Goal: Information Seeking & Learning: Learn about a topic

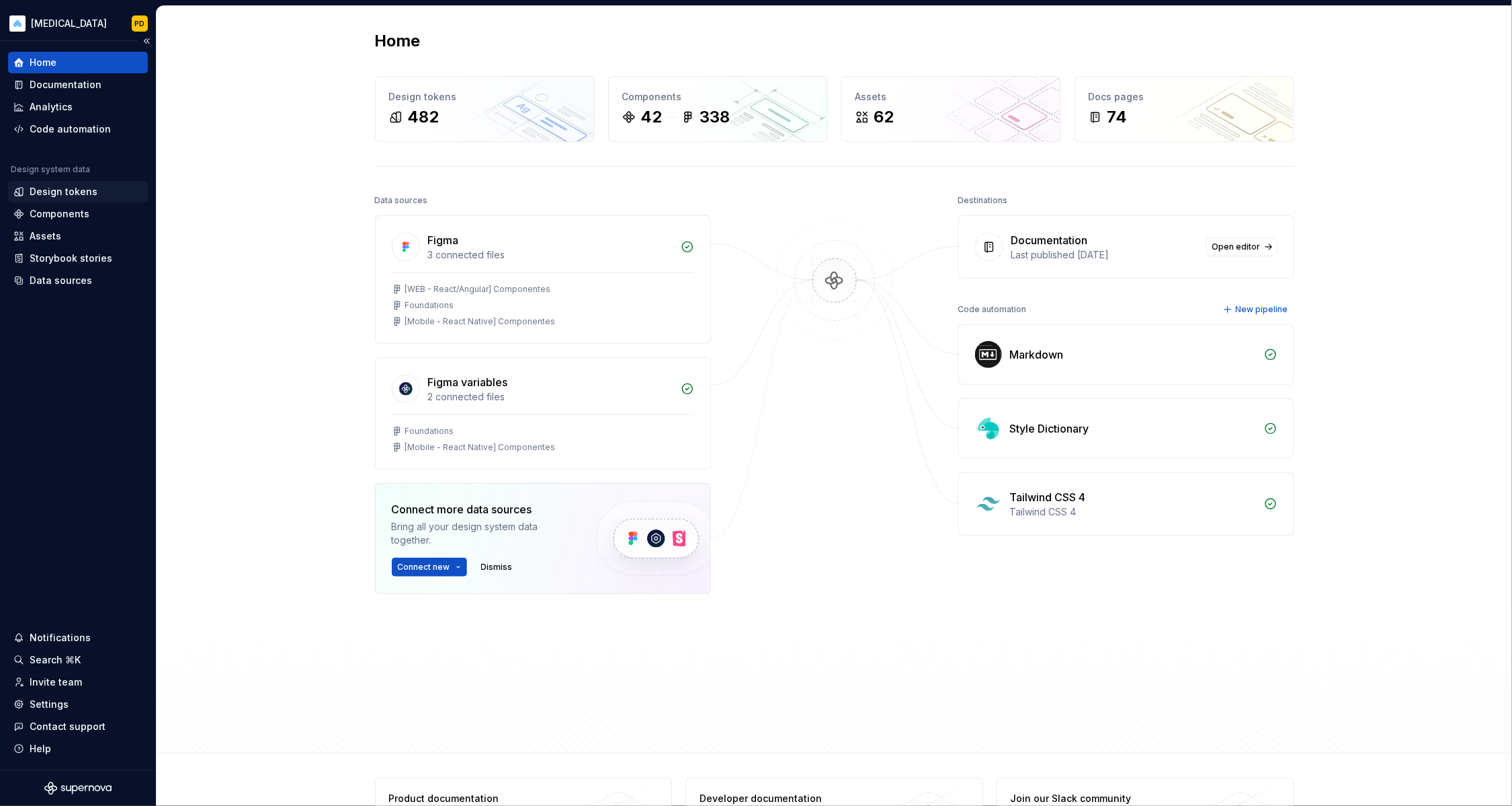
click at [77, 191] on div "Design tokens" at bounding box center [63, 192] width 68 height 14
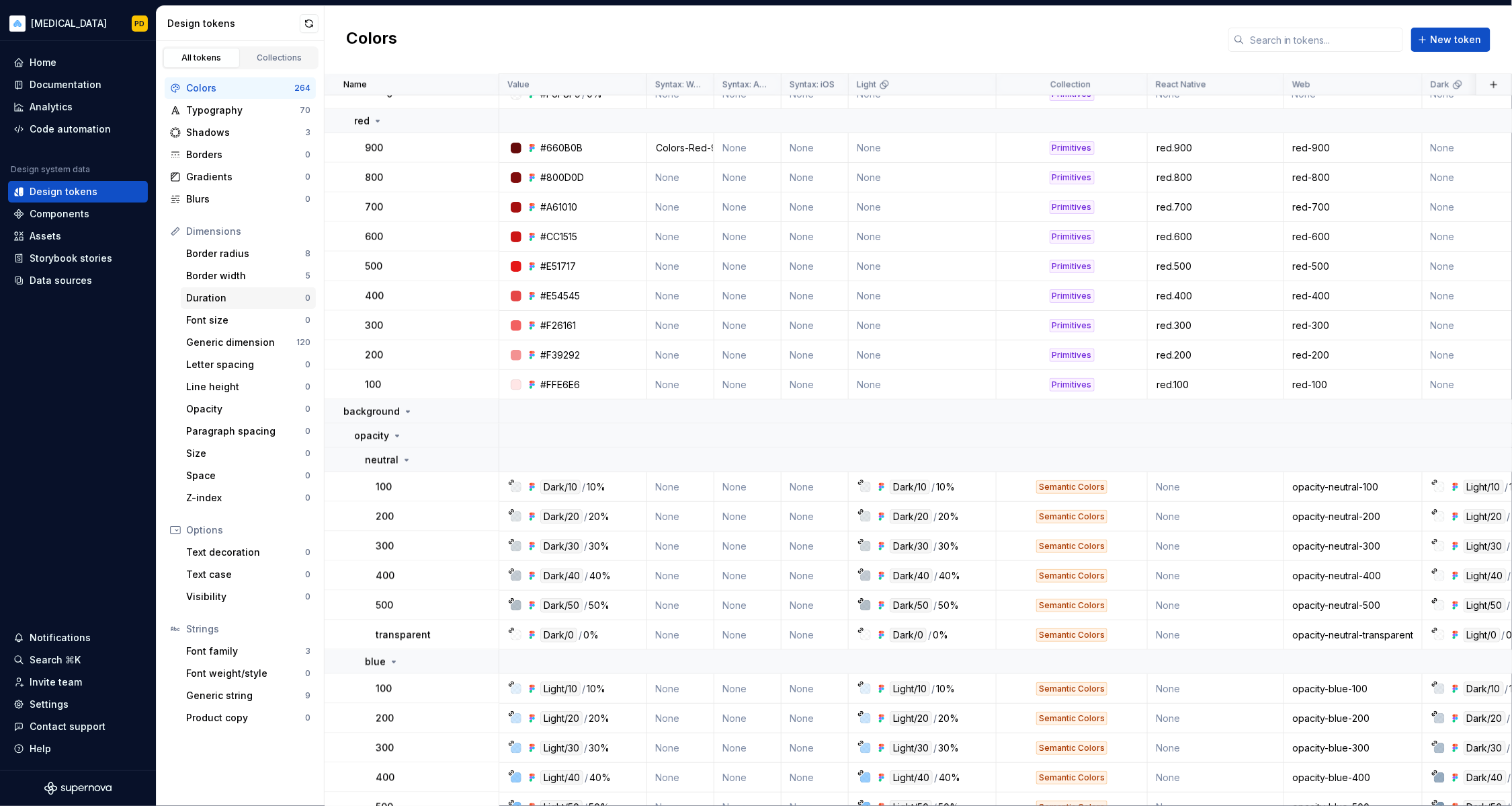
scroll to position [3412, 0]
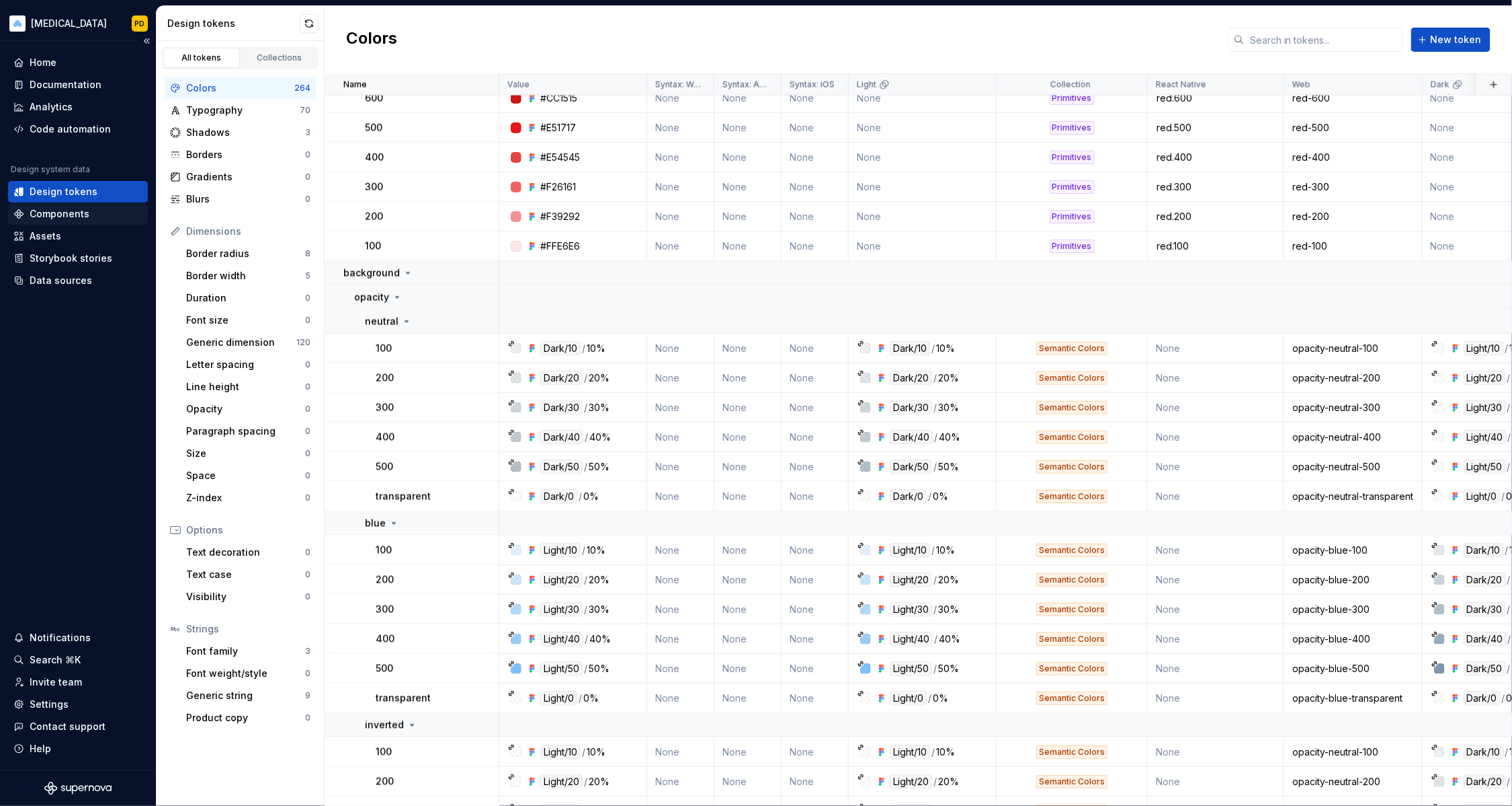
click at [77, 217] on div "Components" at bounding box center [59, 214] width 59 height 14
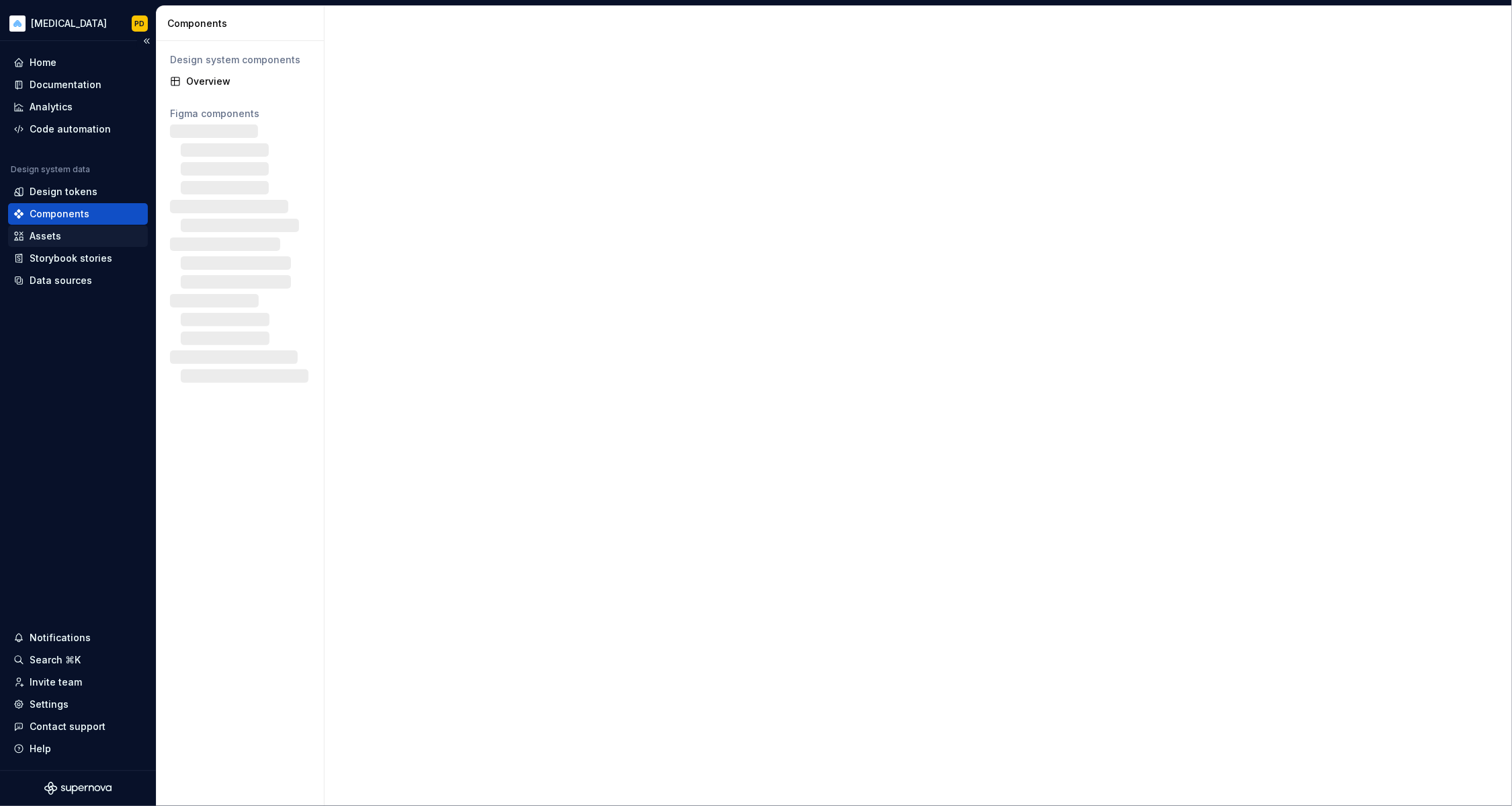
click at [77, 231] on div "Assets" at bounding box center [78, 236] width 129 height 14
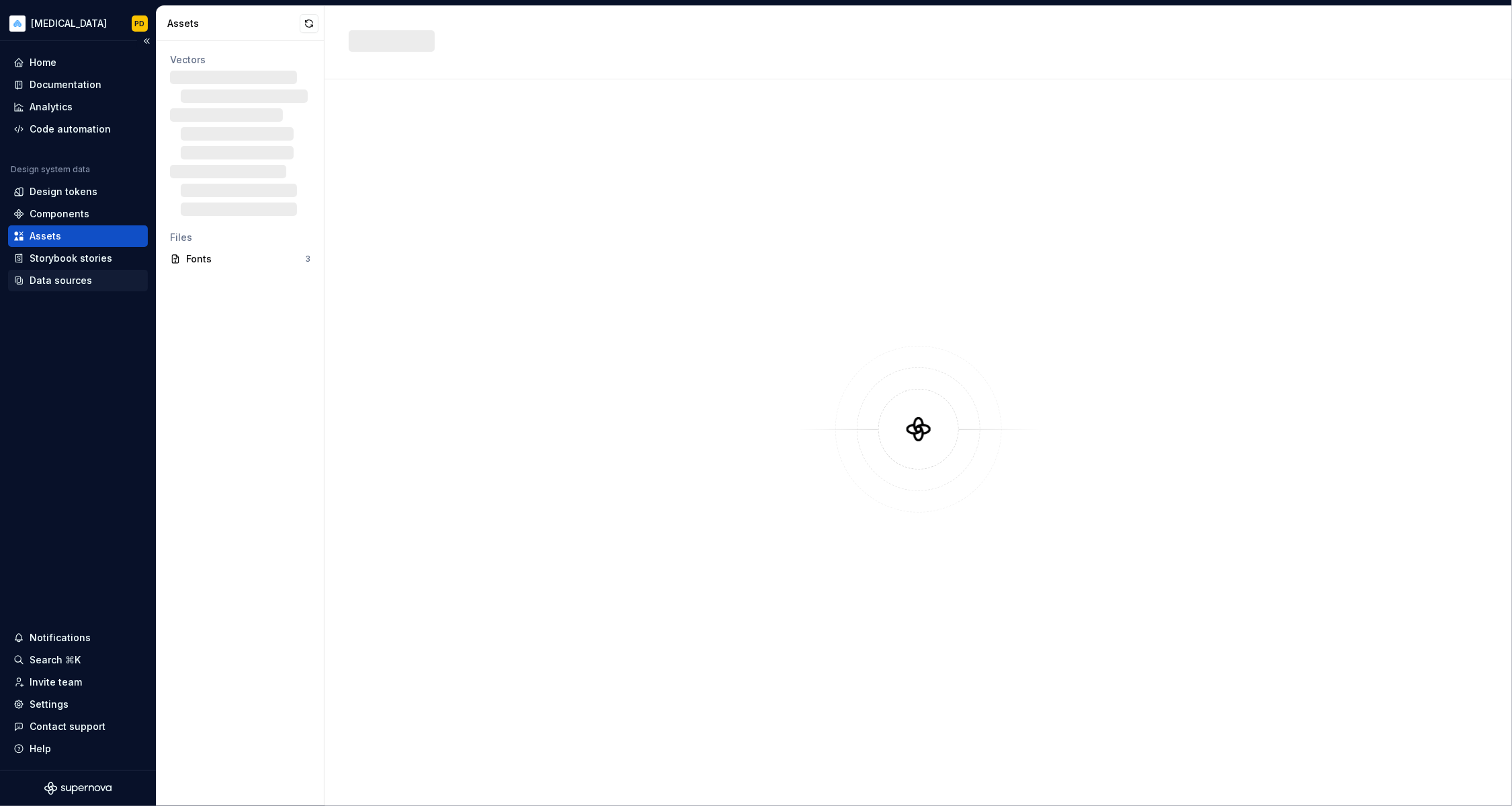
click at [72, 280] on div "Data sources" at bounding box center [60, 281] width 62 height 14
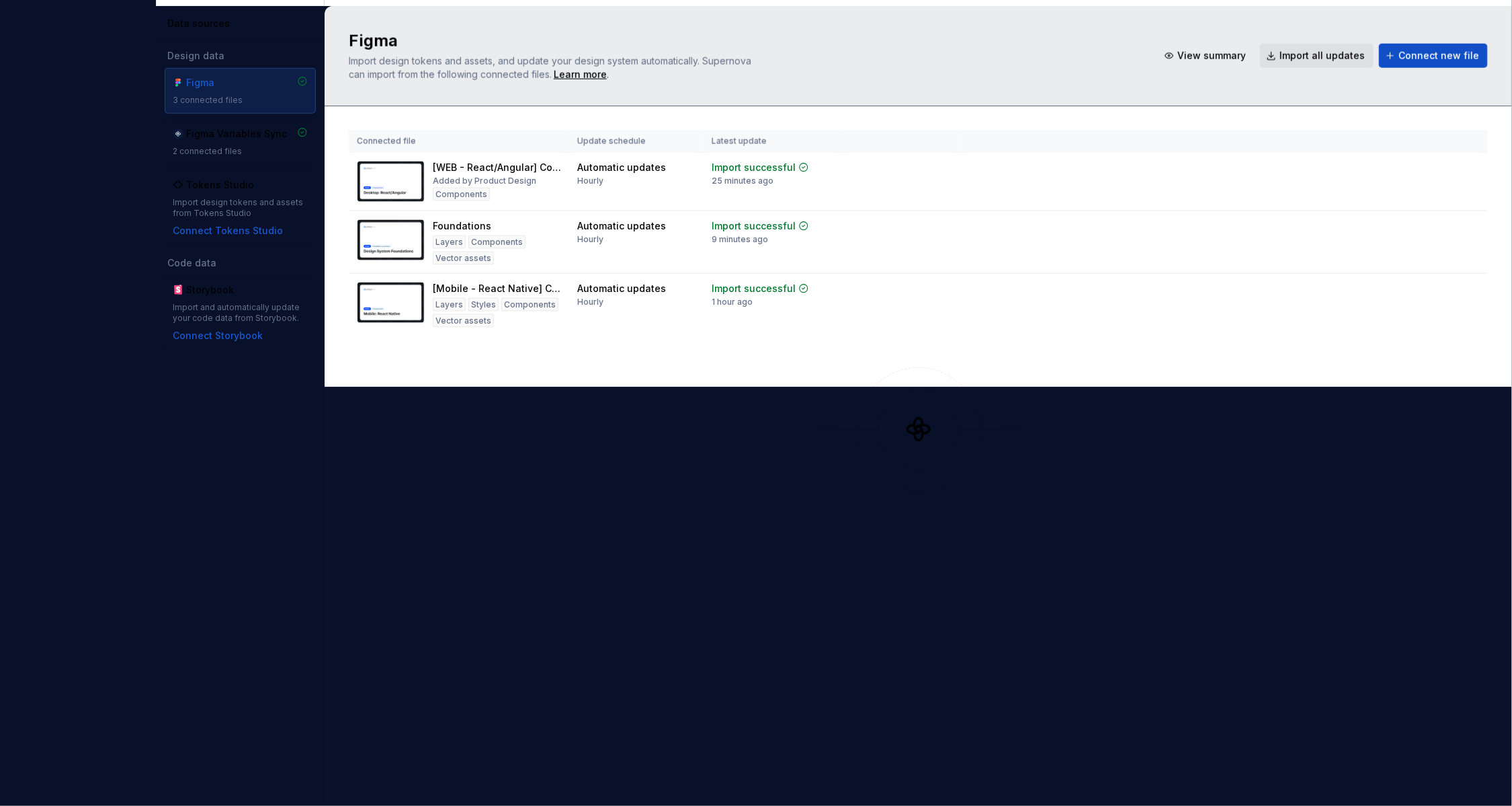
click at [1360, 59] on span "Import all updates" at bounding box center [1323, 57] width 85 height 14
click at [1342, 77] on div "Figma Import design tokens and assets, and update your design system automatica…" at bounding box center [918, 57] width 1139 height 52
click at [1341, 56] on span "Import all updates" at bounding box center [1323, 57] width 85 height 14
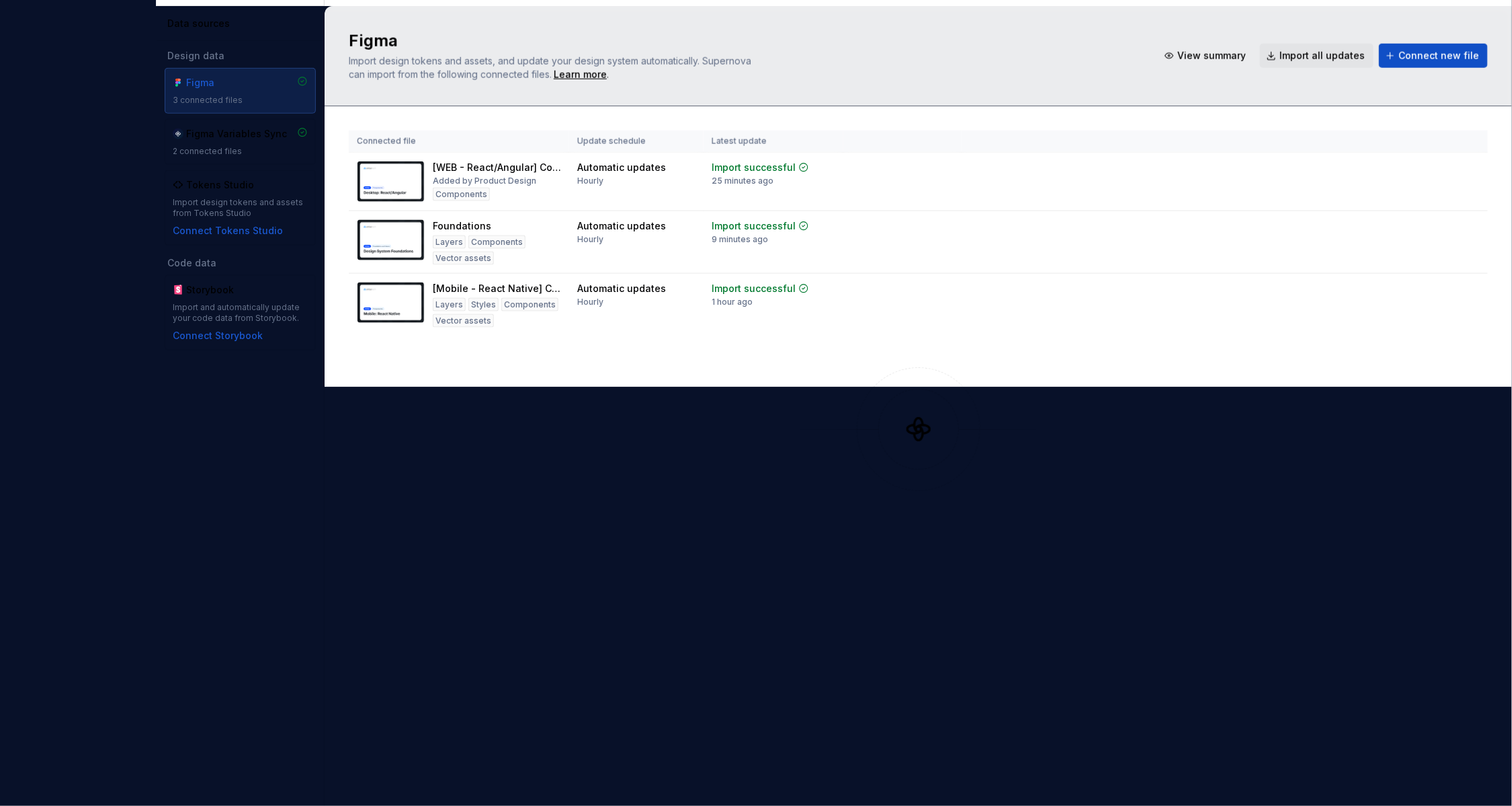
click at [674, 395] on div "Figma Import design tokens and assets, and update your design system automatica…" at bounding box center [918, 405] width 1188 height 800
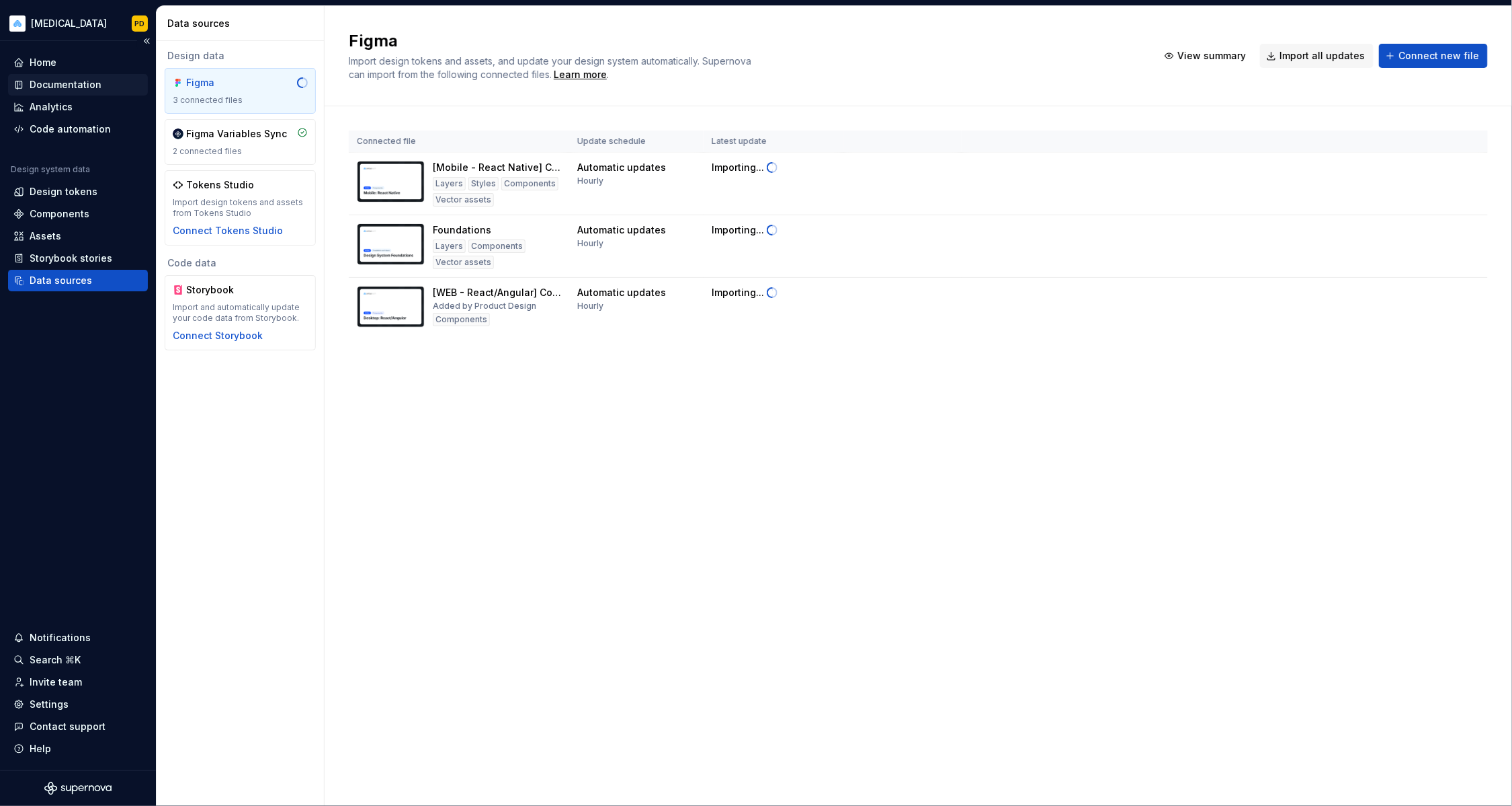
click at [80, 76] on div "Documentation" at bounding box center [77, 85] width 140 height 22
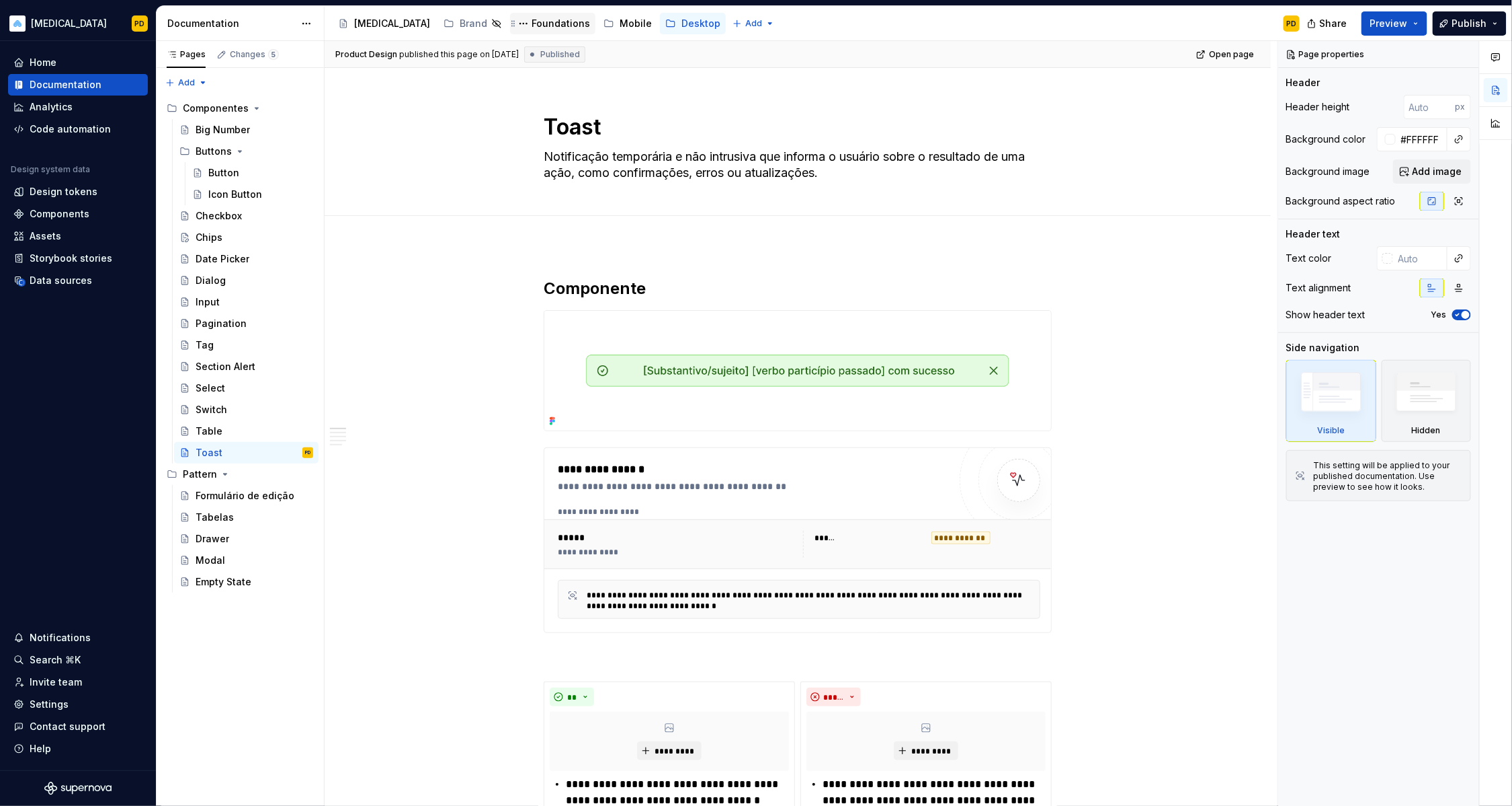
click at [532, 26] on div "Foundations" at bounding box center [561, 24] width 58 height 14
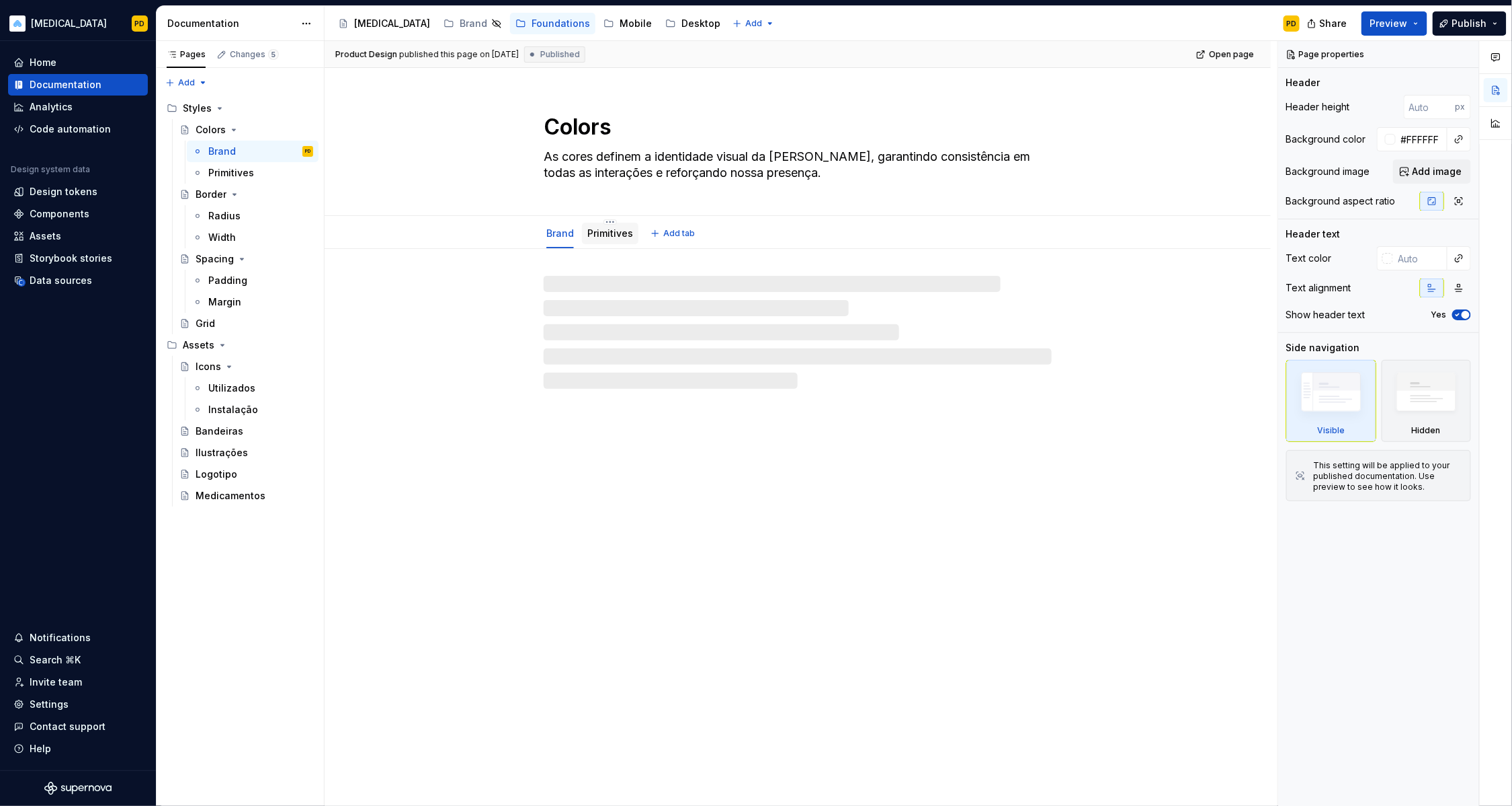
click at [617, 231] on link "Primitives" at bounding box center [610, 233] width 46 height 12
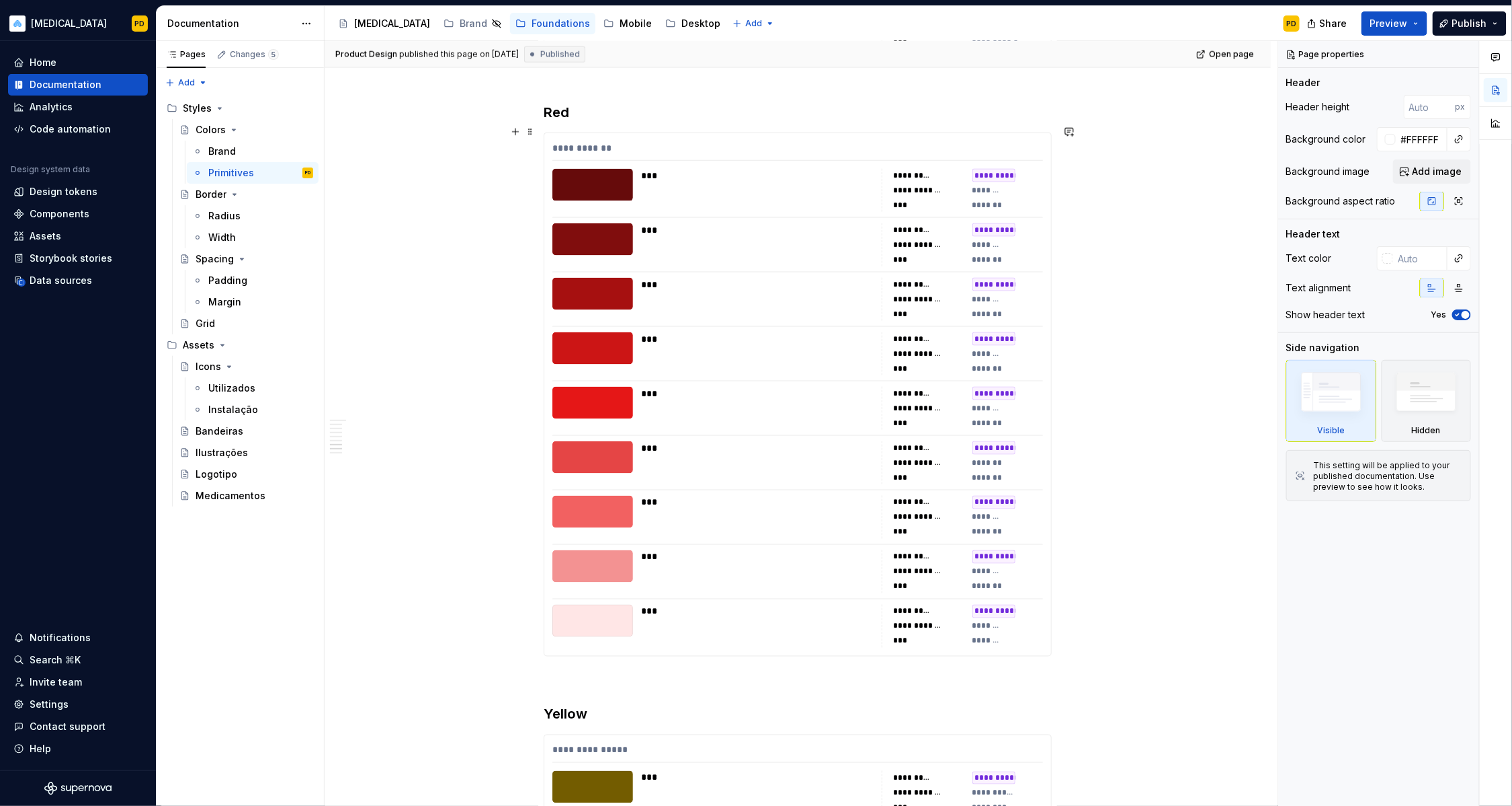
scroll to position [3419, 0]
click at [559, 562] on div at bounding box center [593, 565] width 80 height 33
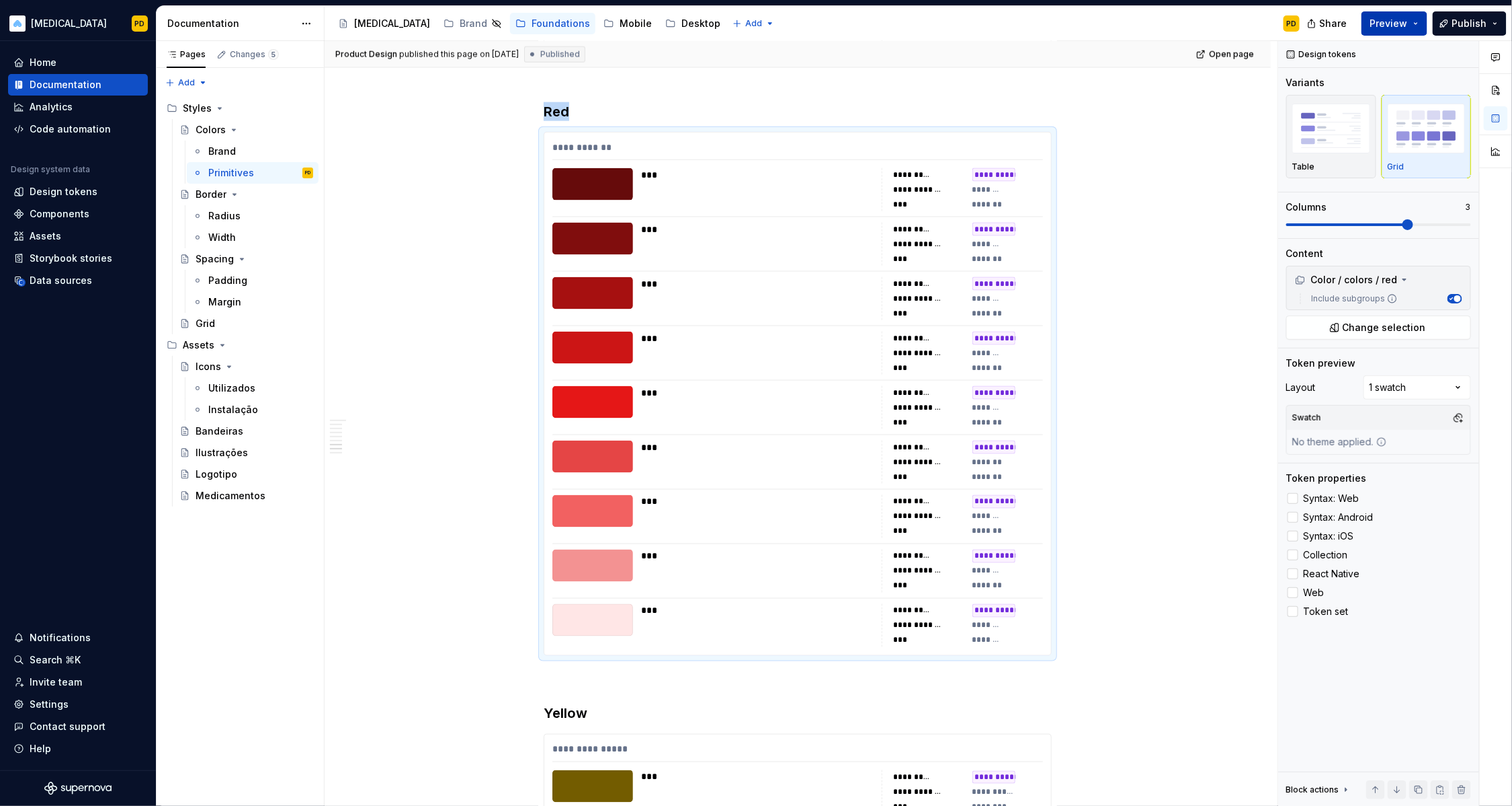
click at [1428, 31] on button "Preview" at bounding box center [1394, 24] width 65 height 24
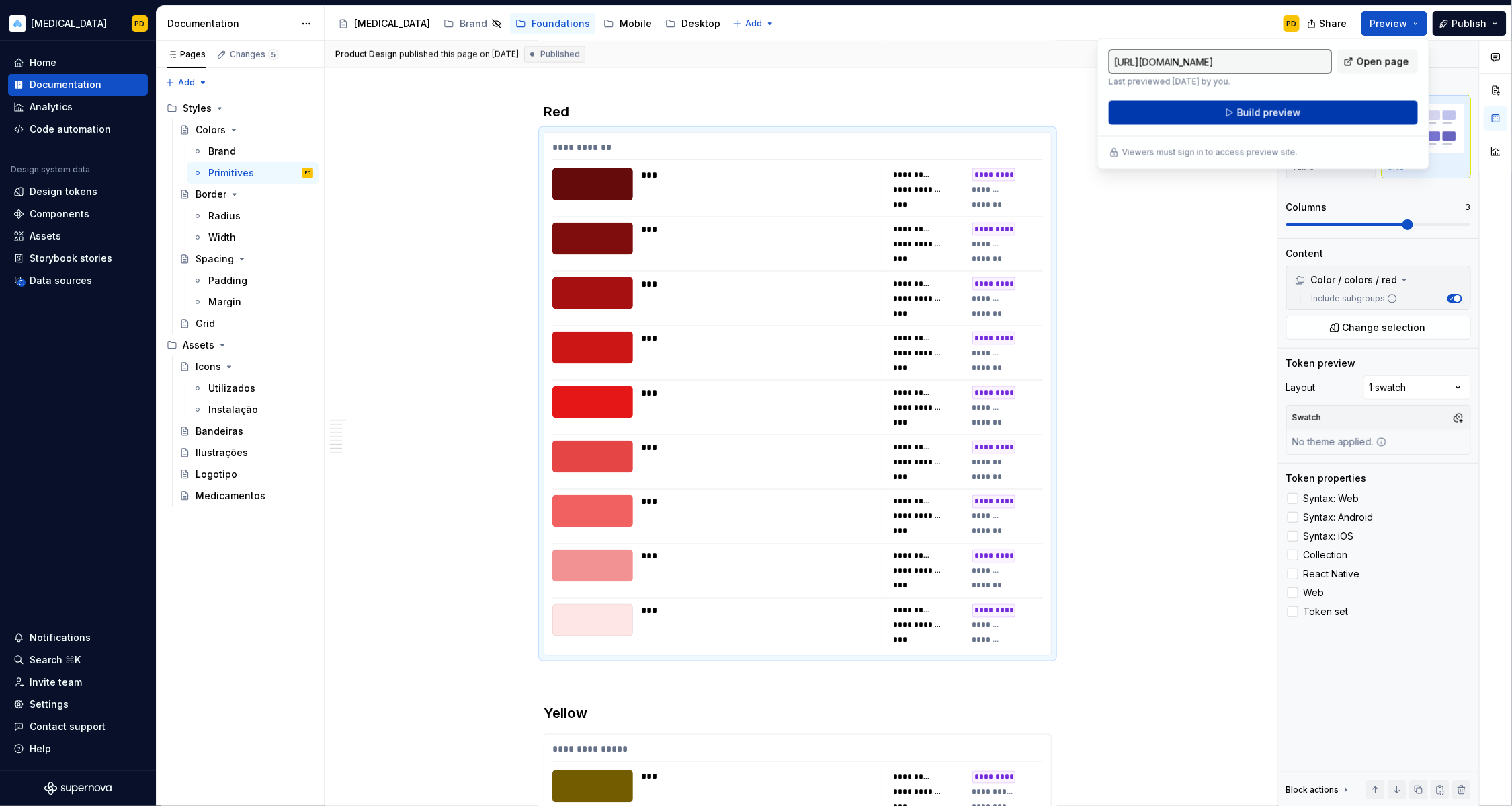
click at [1355, 116] on button "Build preview" at bounding box center [1263, 113] width 309 height 24
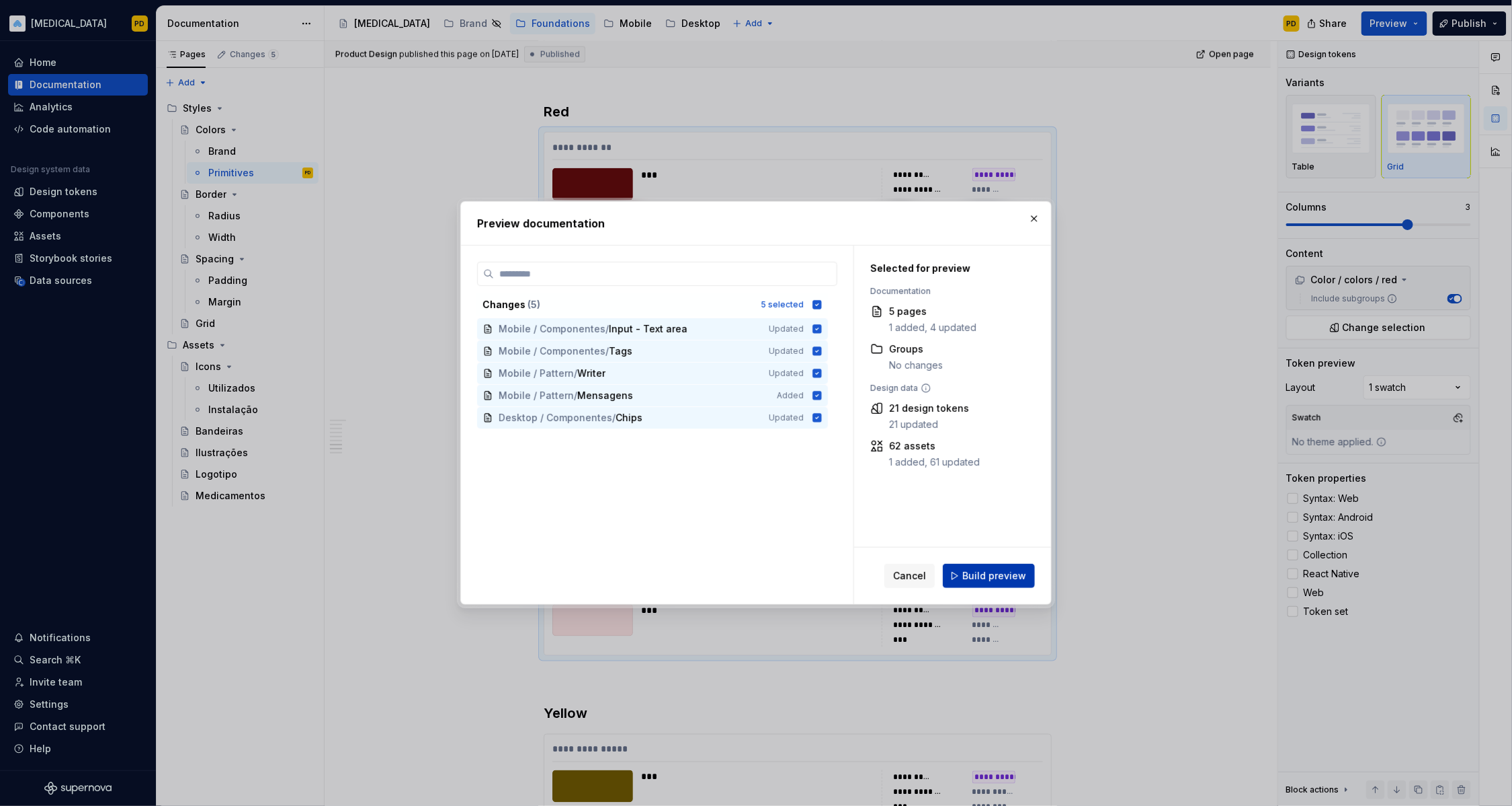
click at [967, 570] on span "Build preview" at bounding box center [994, 576] width 63 height 14
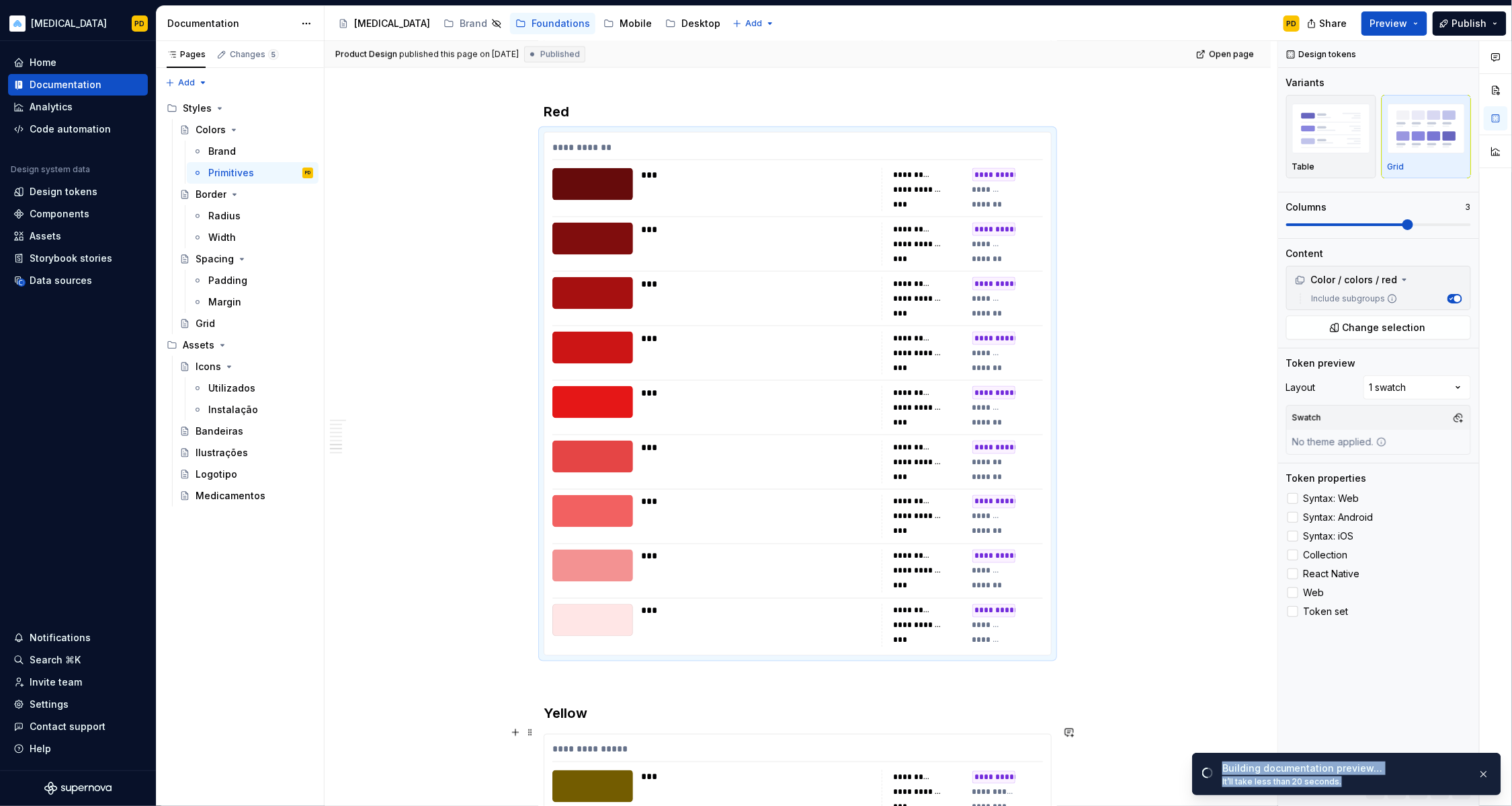
drag, startPoint x: 1384, startPoint y: 777, endPoint x: 1227, endPoint y: 759, distance: 158.0
click at [1226, 759] on div "Building documentation preview… It’ll take less than 20 seconds." at bounding box center [1347, 773] width 309 height 43
click at [1227, 759] on div "Building documentation preview… It’ll take less than 20 seconds." at bounding box center [1347, 773] width 309 height 43
click at [1436, 779] on span "Open page" at bounding box center [1441, 776] width 45 height 11
click at [808, 380] on div at bounding box center [798, 380] width 490 height 1
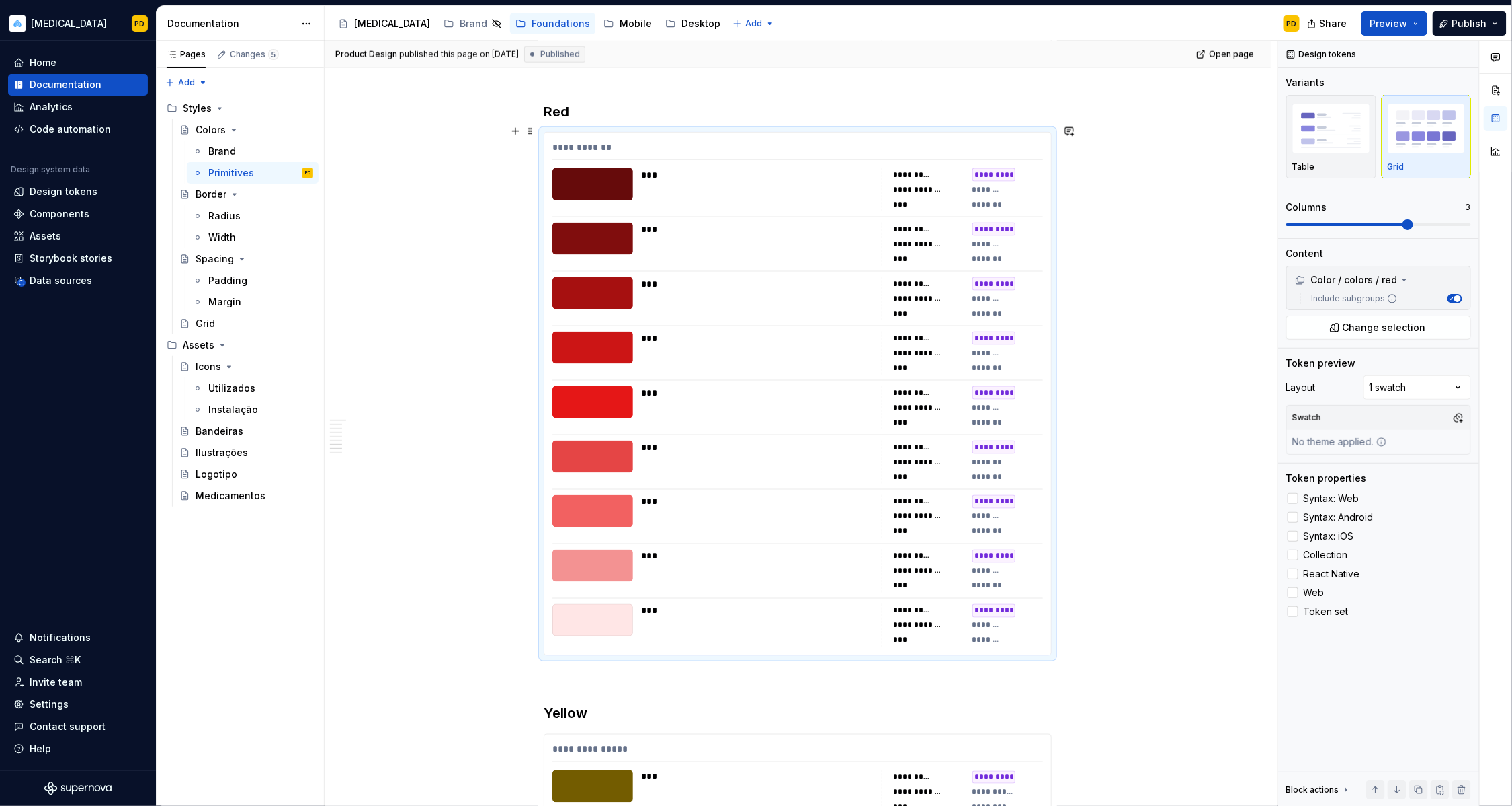
click at [803, 422] on div "**********" at bounding box center [799, 394] width 507 height 522
type textarea "*"
click at [1366, 327] on span "Change selection" at bounding box center [1384, 328] width 83 height 14
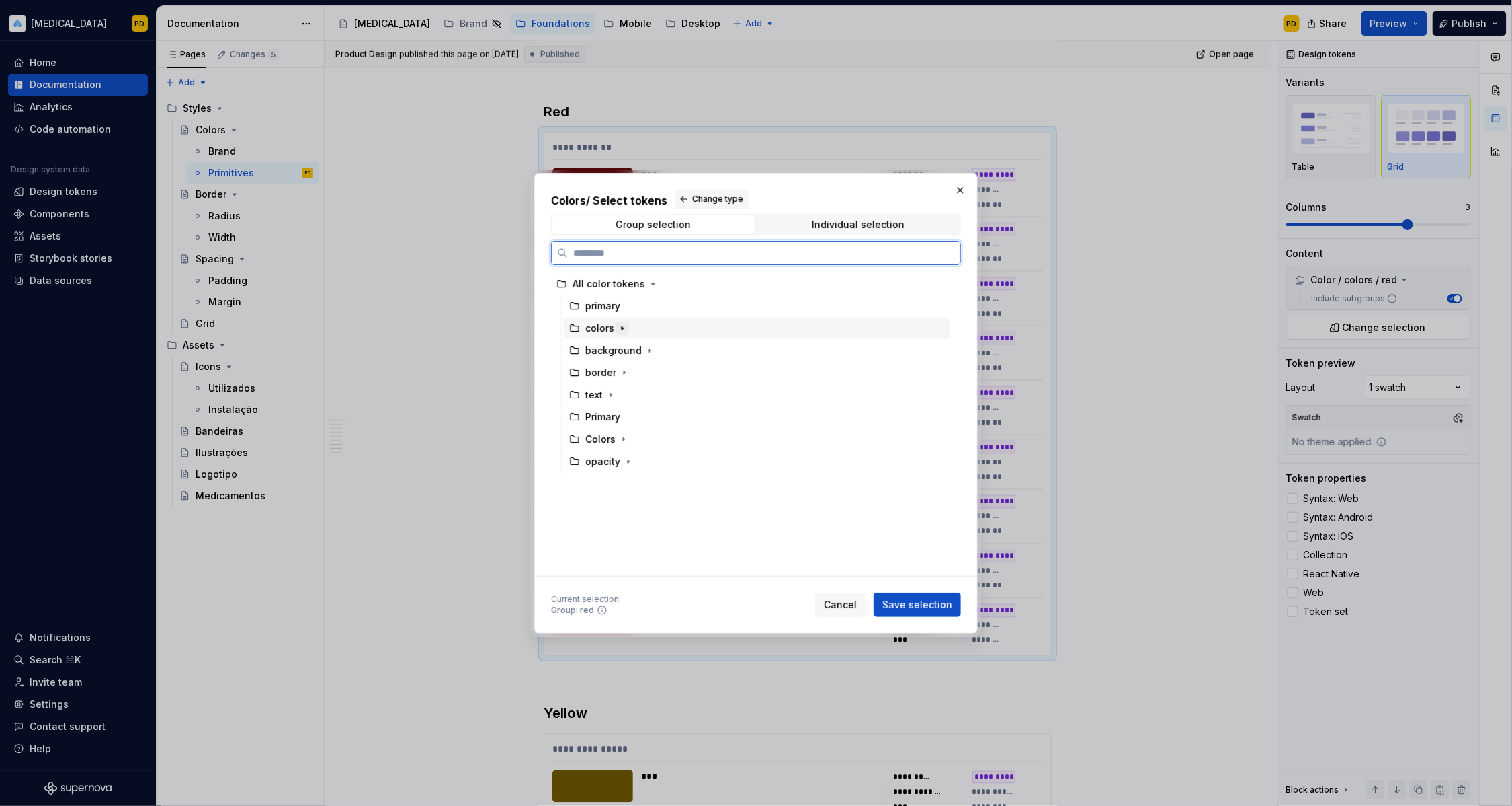
click at [617, 325] on icon "button" at bounding box center [622, 328] width 11 height 11
click at [626, 530] on div "red" at bounding box center [763, 528] width 374 height 22
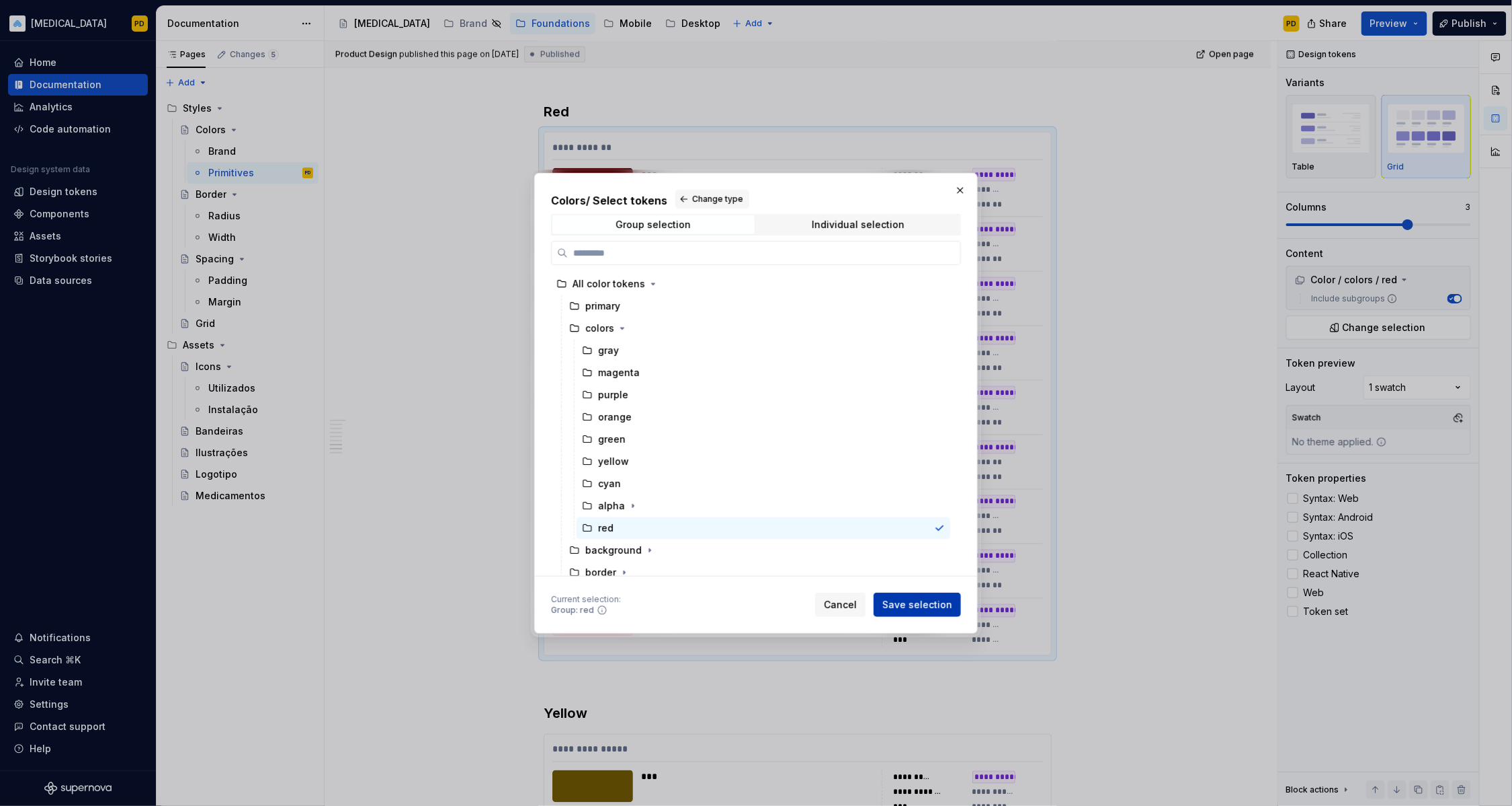
click at [903, 606] on span "Save selection" at bounding box center [918, 605] width 70 height 14
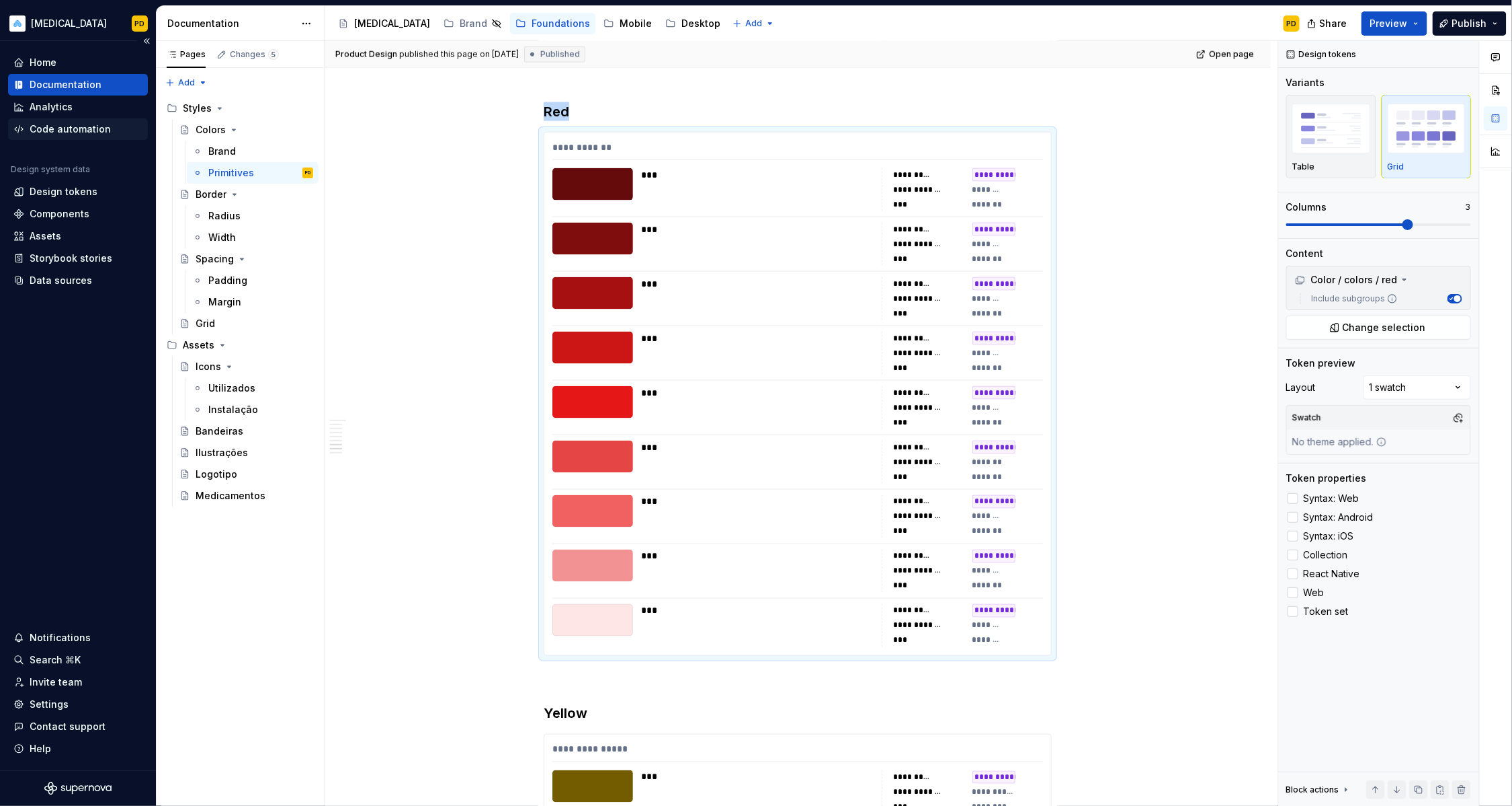
click at [72, 127] on div "Code automation" at bounding box center [70, 129] width 81 height 14
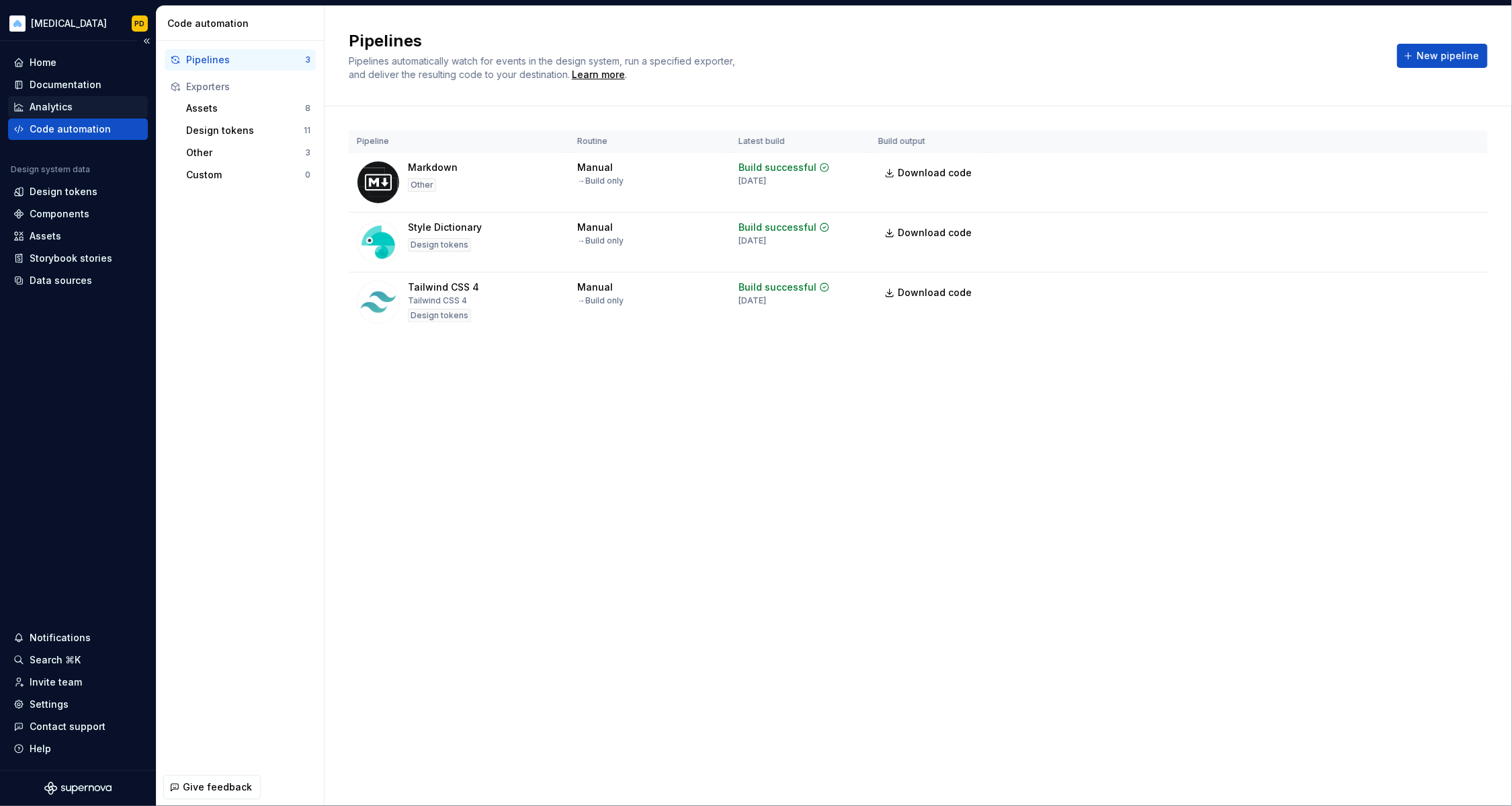
click at [48, 106] on div "Analytics" at bounding box center [51, 107] width 43 height 14
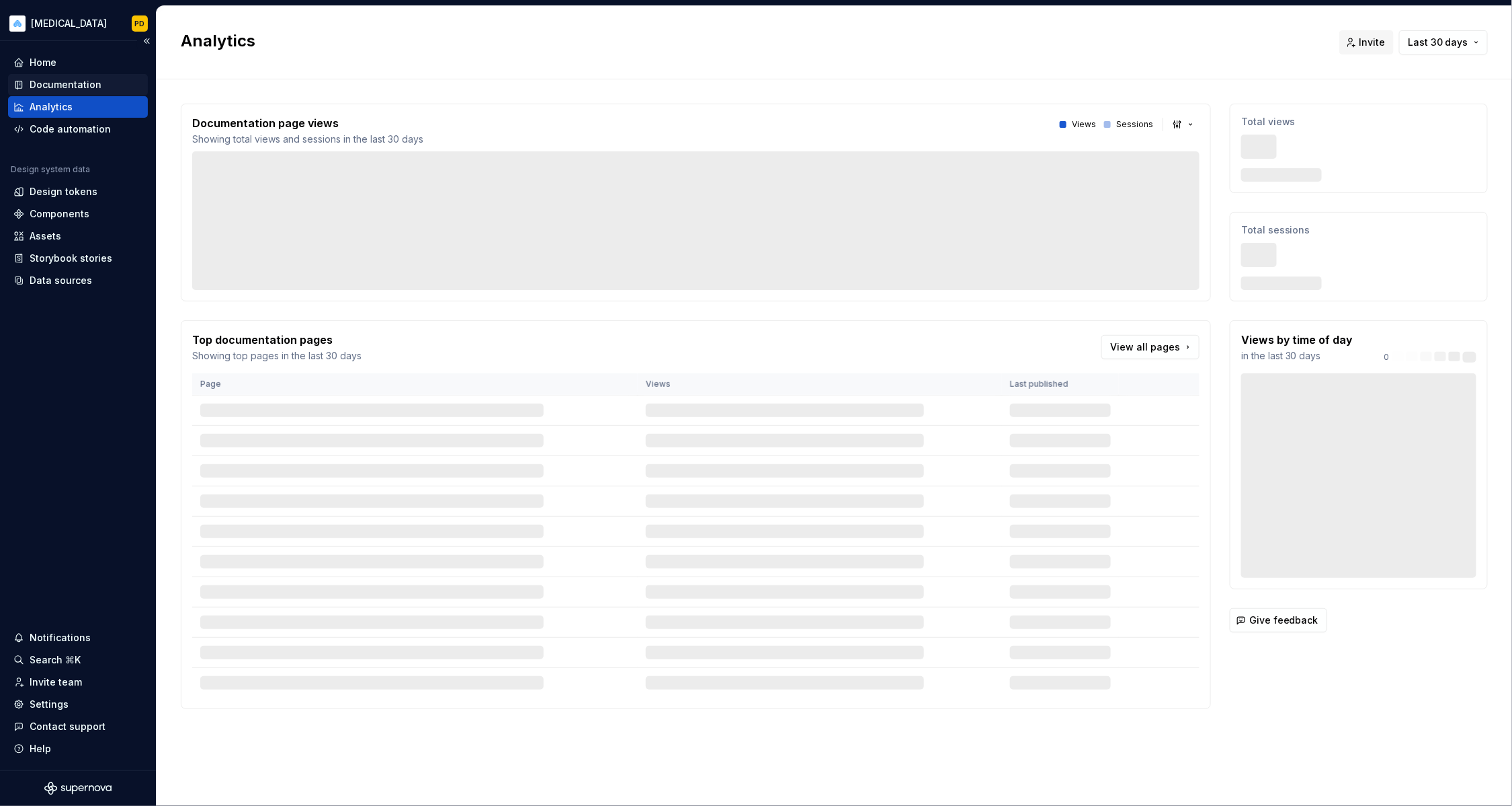
click at [52, 87] on div "Documentation" at bounding box center [65, 85] width 72 height 14
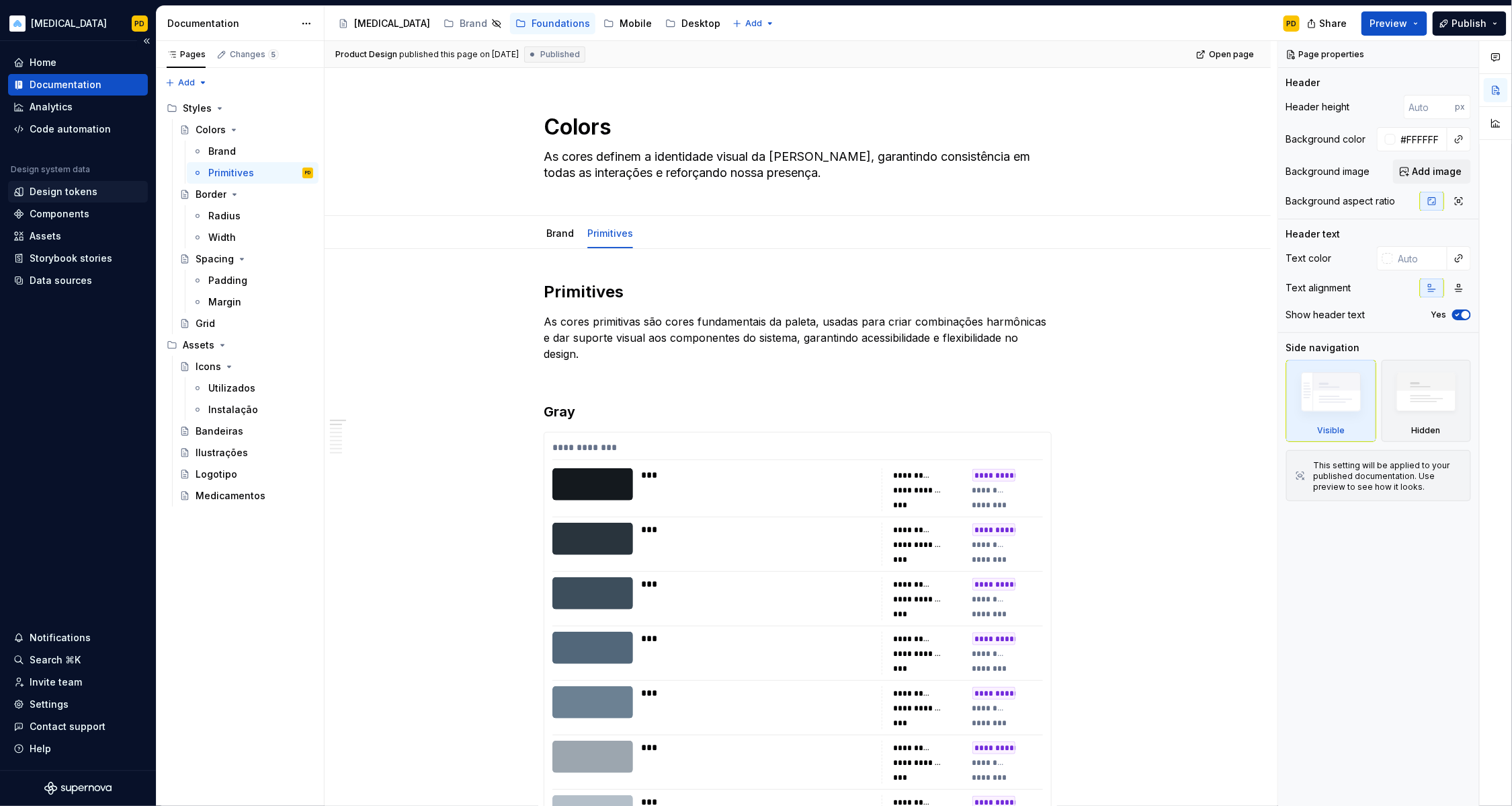
click at [76, 196] on div "Design tokens" at bounding box center [63, 192] width 68 height 14
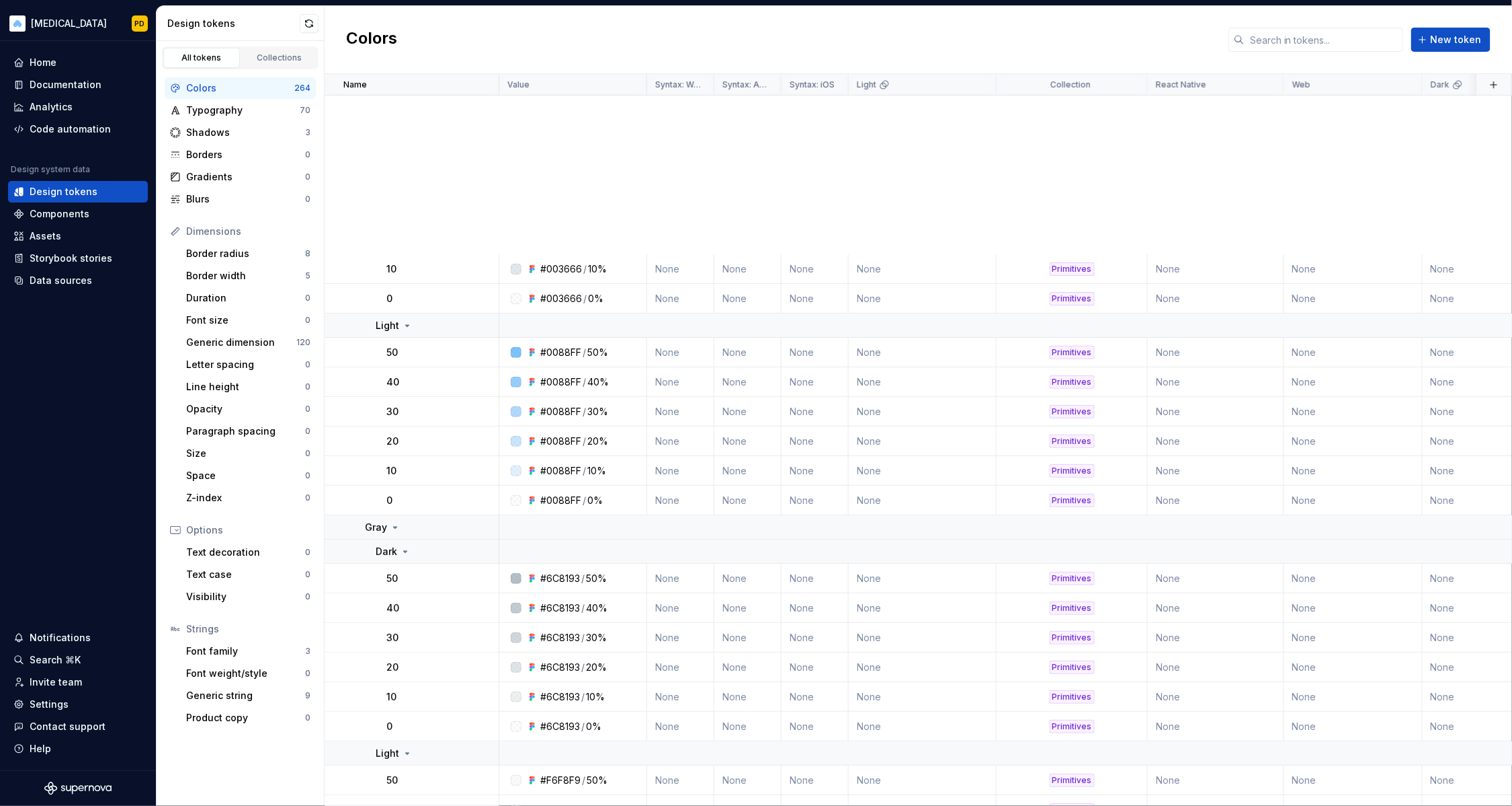
scroll to position [3153, 0]
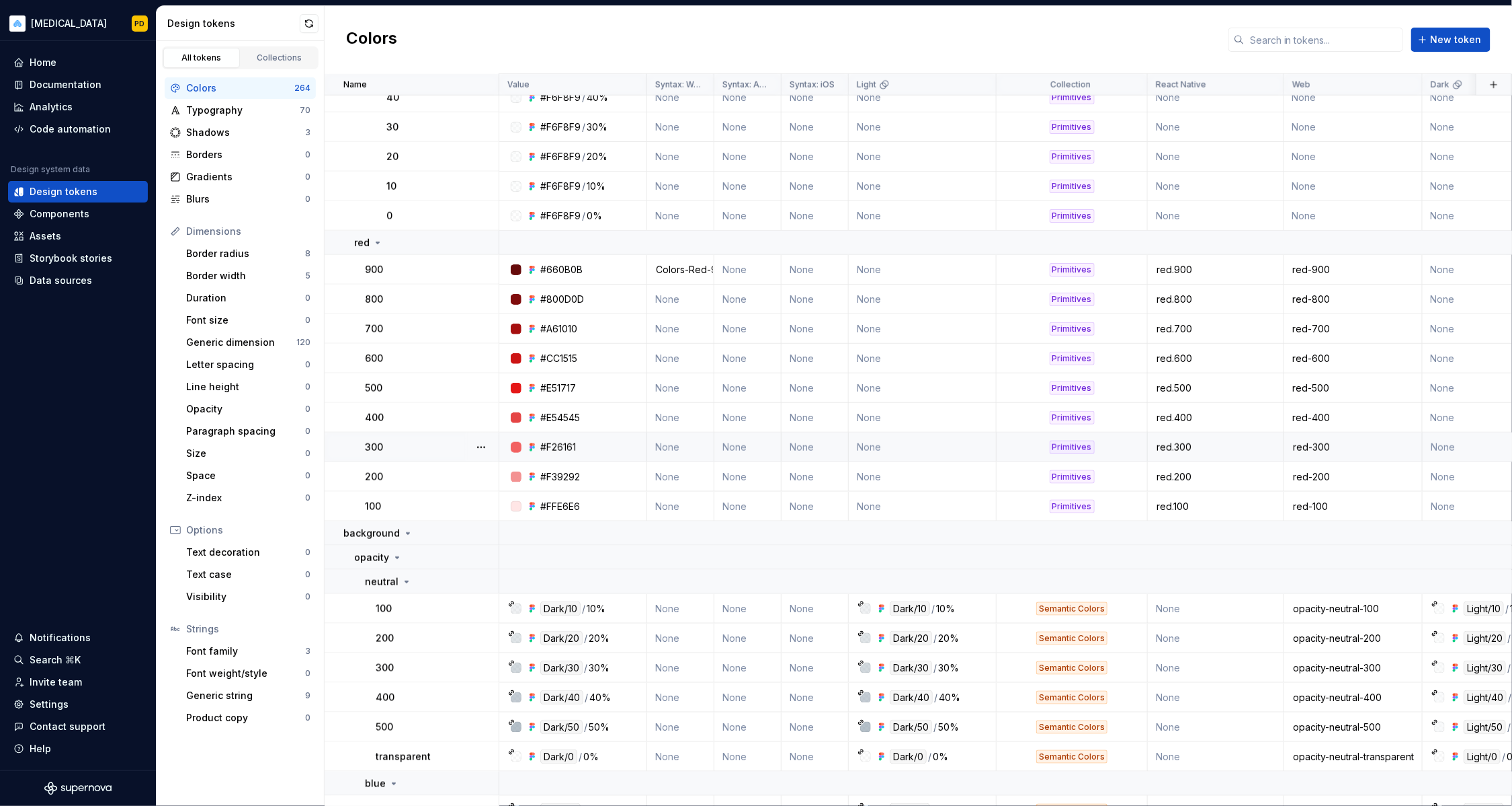
click at [430, 455] on td "300" at bounding box center [412, 447] width 174 height 30
click at [476, 448] on button "button" at bounding box center [481, 447] width 19 height 19
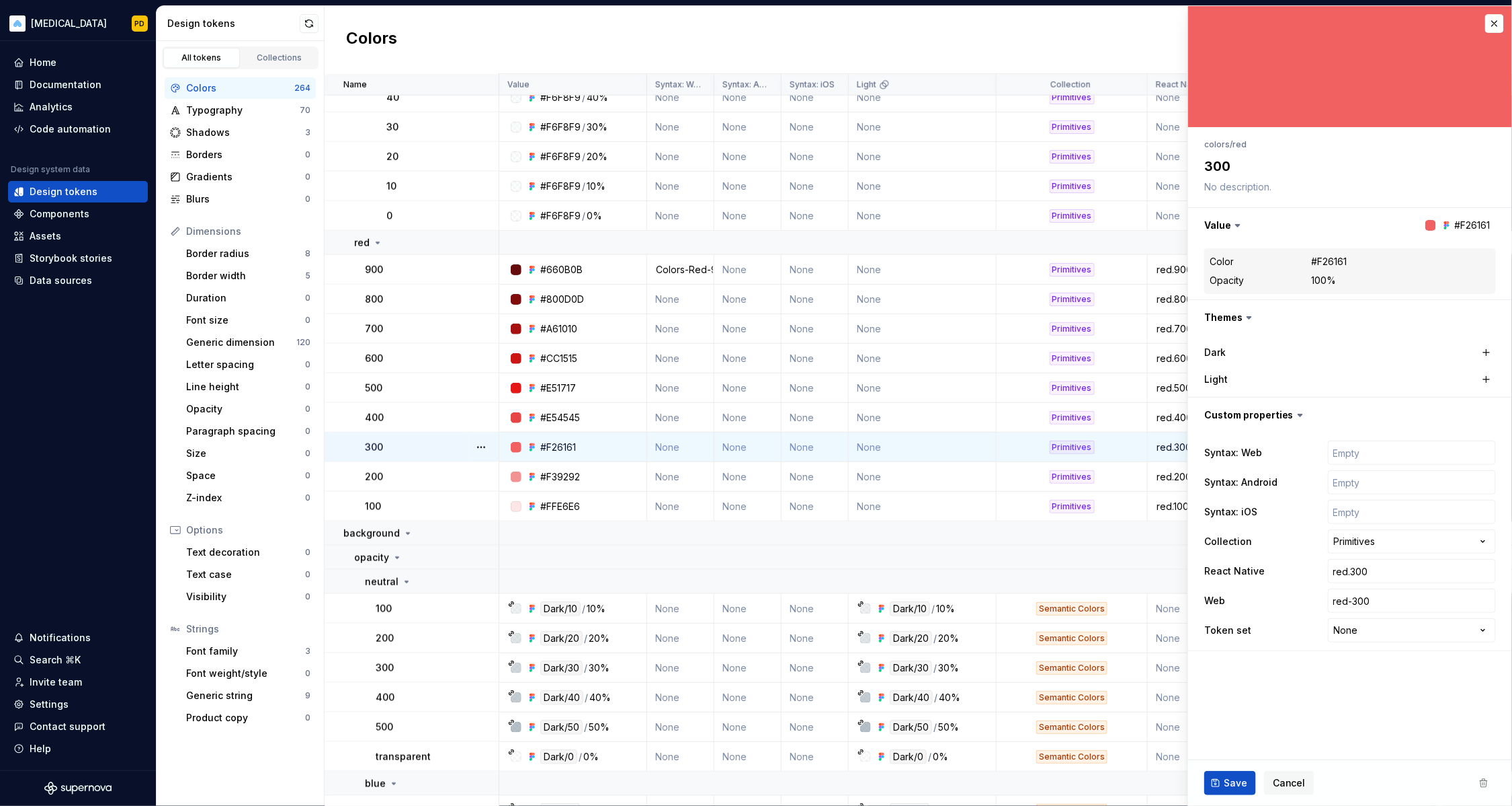
click at [1341, 261] on div "Value #F26161 Color #F26161 Opacity 100%" at bounding box center [1350, 254] width 324 height 92
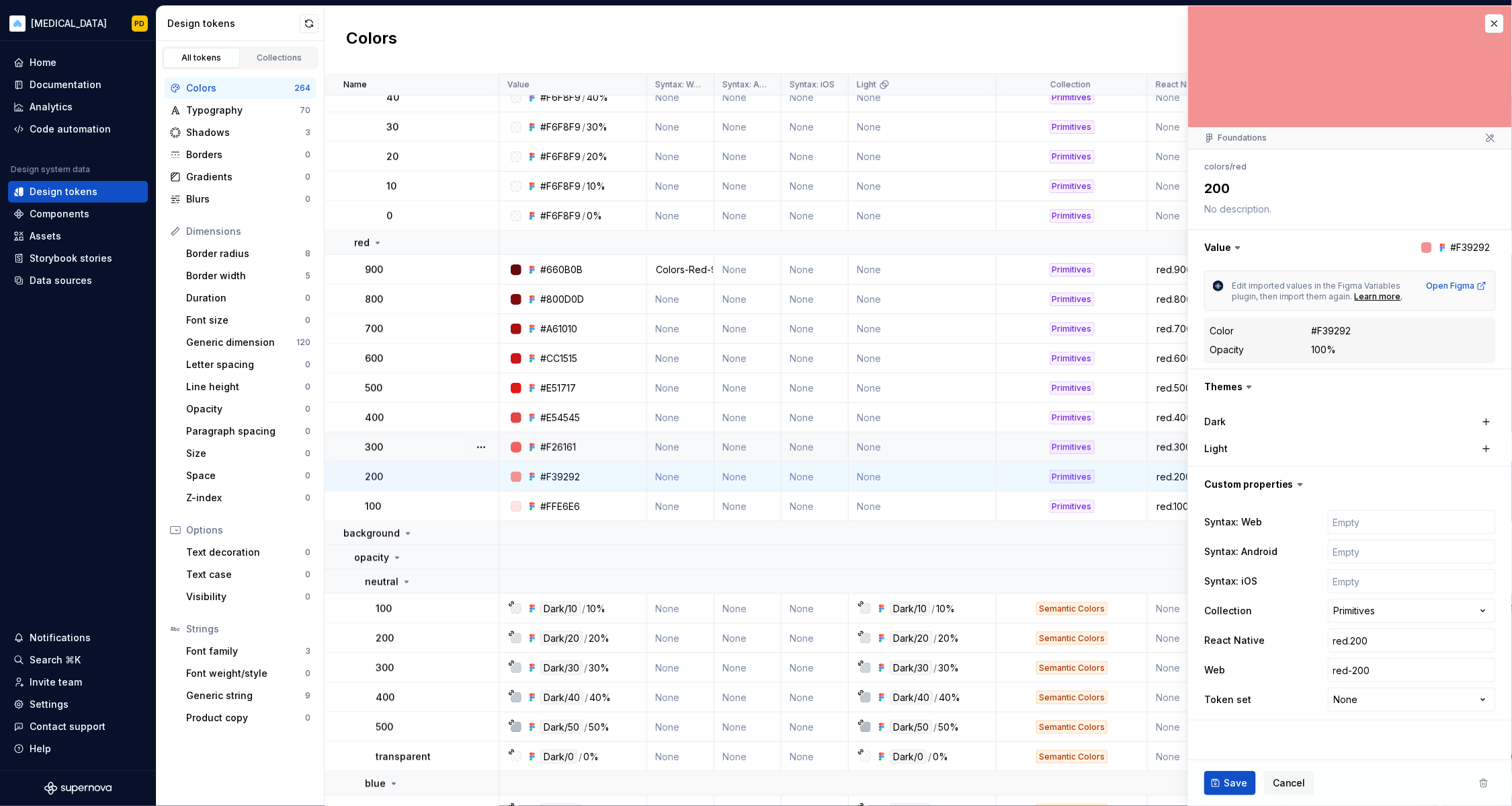
click at [1332, 332] on div "#F39292" at bounding box center [1332, 331] width 40 height 14
click at [1449, 286] on div "Open Figma" at bounding box center [1457, 286] width 60 height 11
click at [1404, 606] on html "[MEDICAL_DATA] PD Home Documentation Analytics Code automation Design system da…" at bounding box center [756, 403] width 1512 height 806
click at [1401, 606] on html "[MEDICAL_DATA] PD Home Documentation Analytics Code automation Design system da…" at bounding box center [756, 403] width 1512 height 806
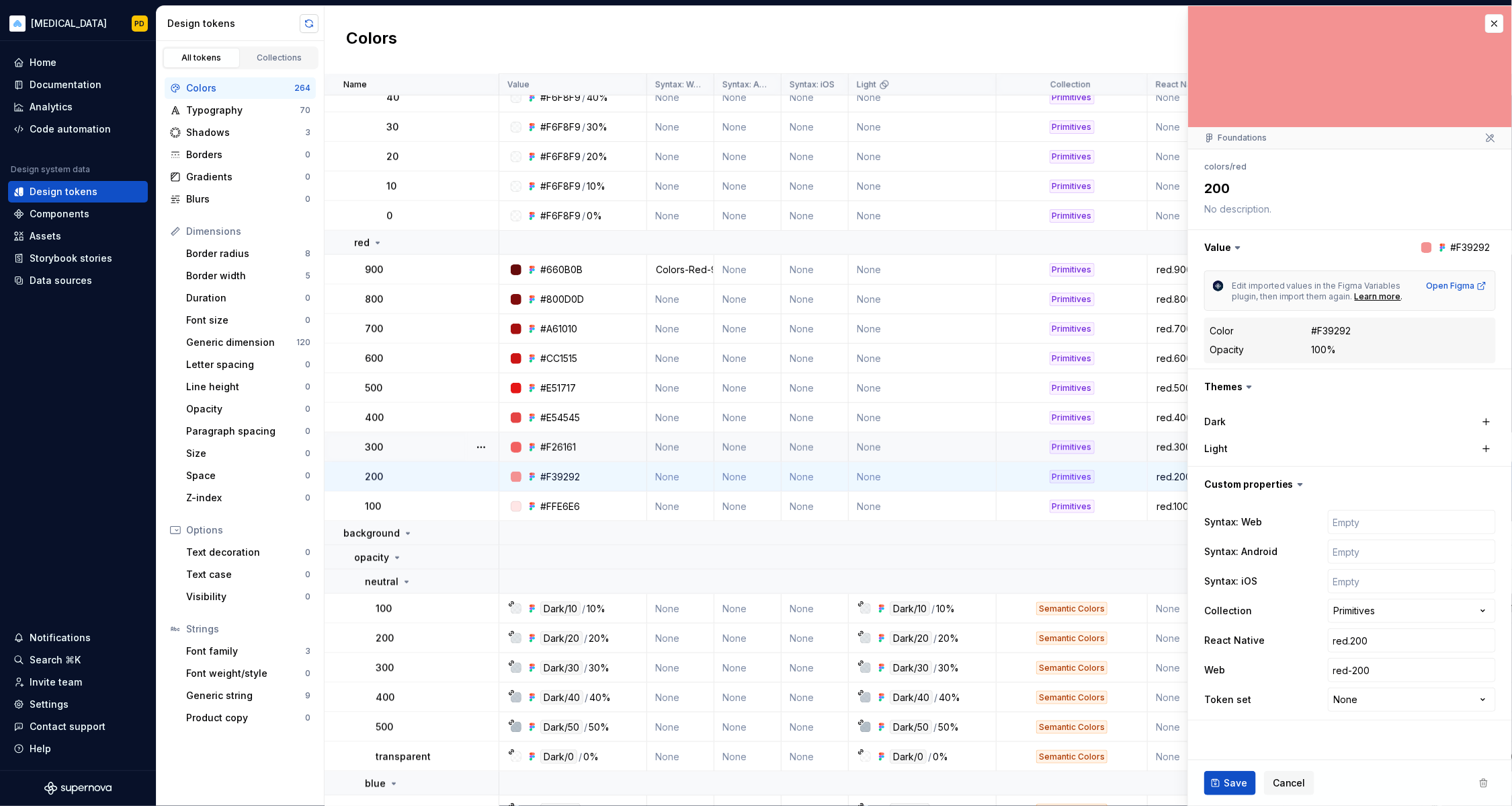
click at [305, 26] on button "button" at bounding box center [309, 23] width 19 height 19
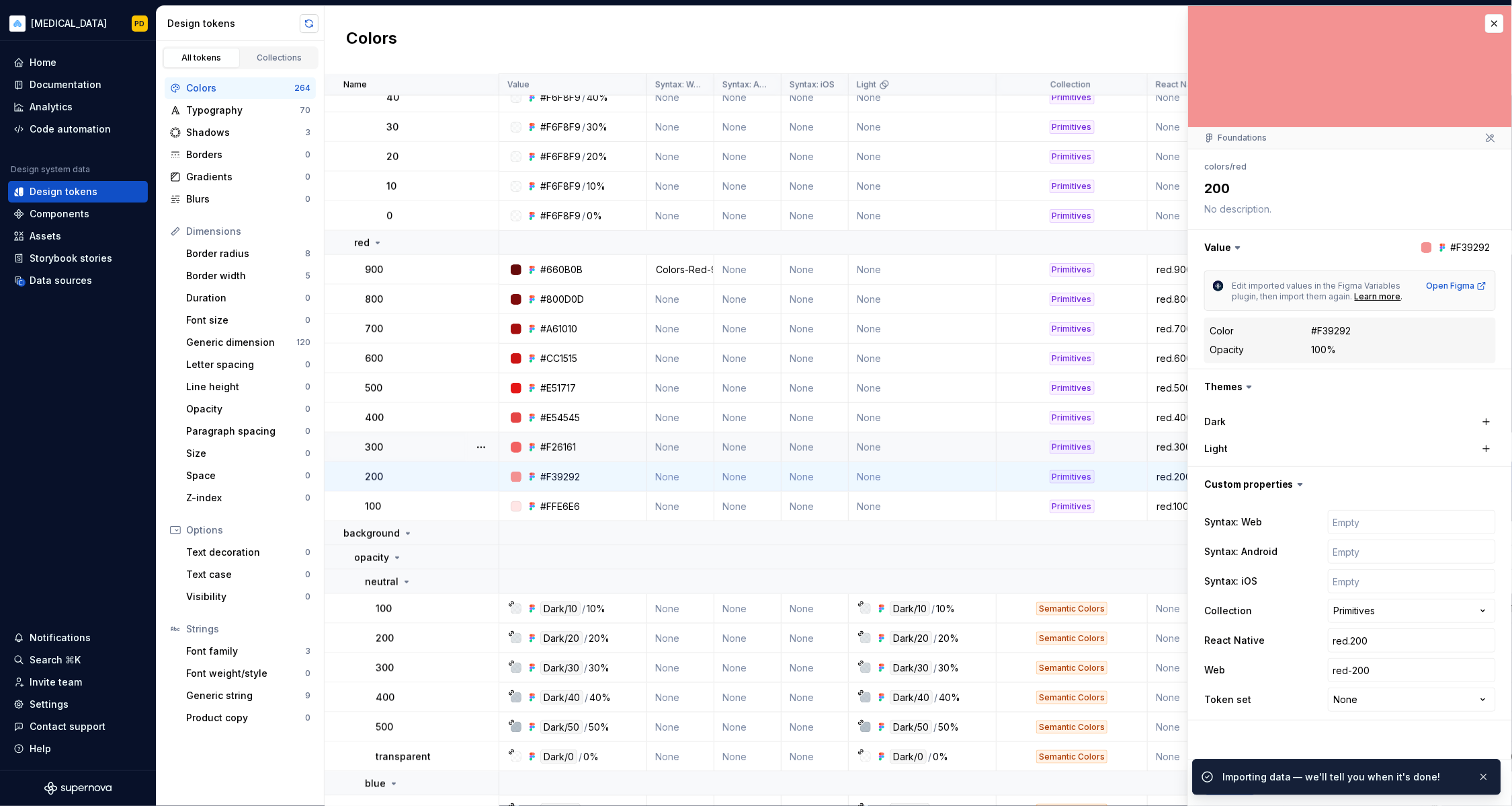
type textarea "*"
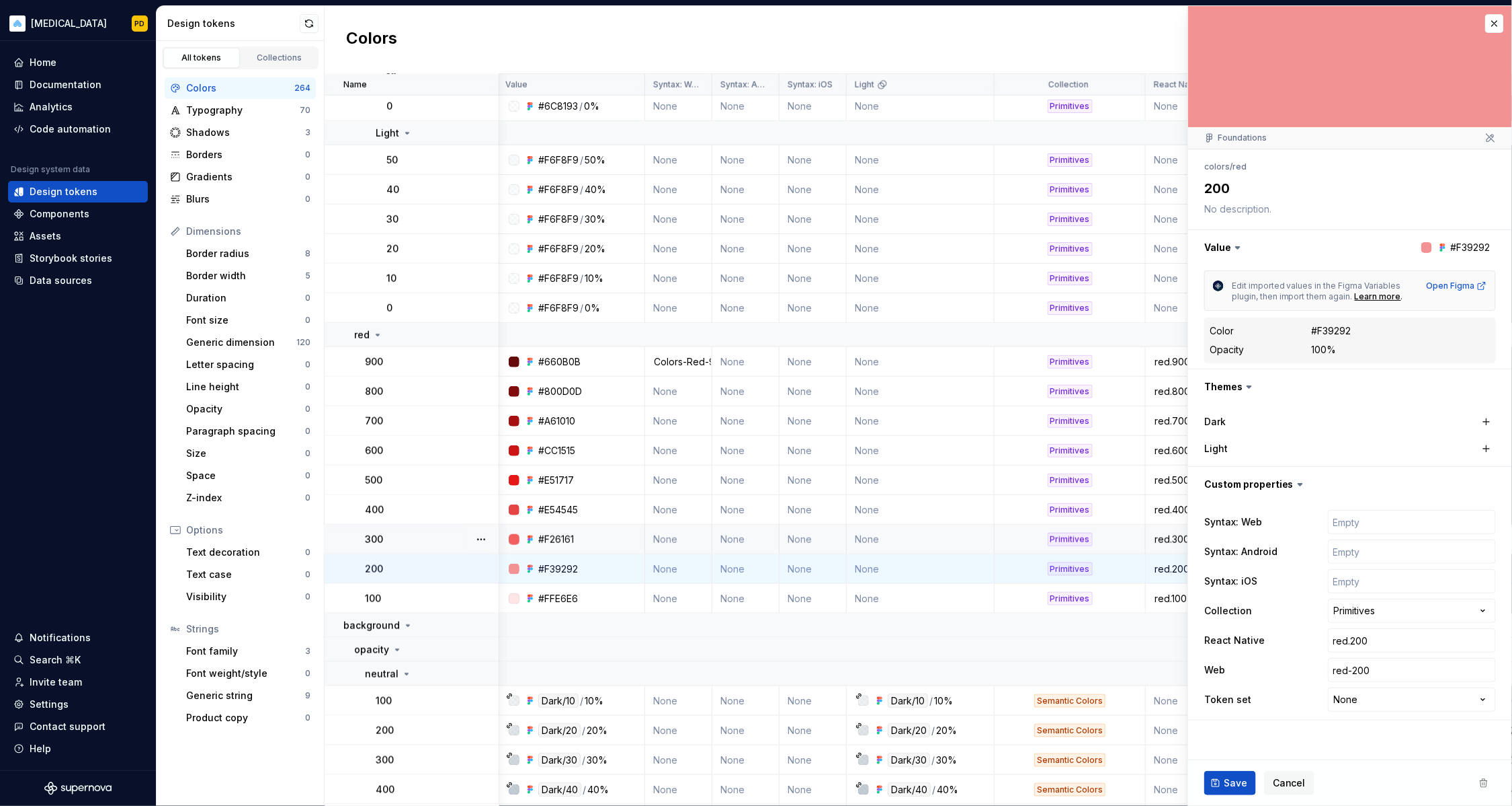
scroll to position [3061, 2]
click at [671, 523] on td "None" at bounding box center [679, 538] width 67 height 30
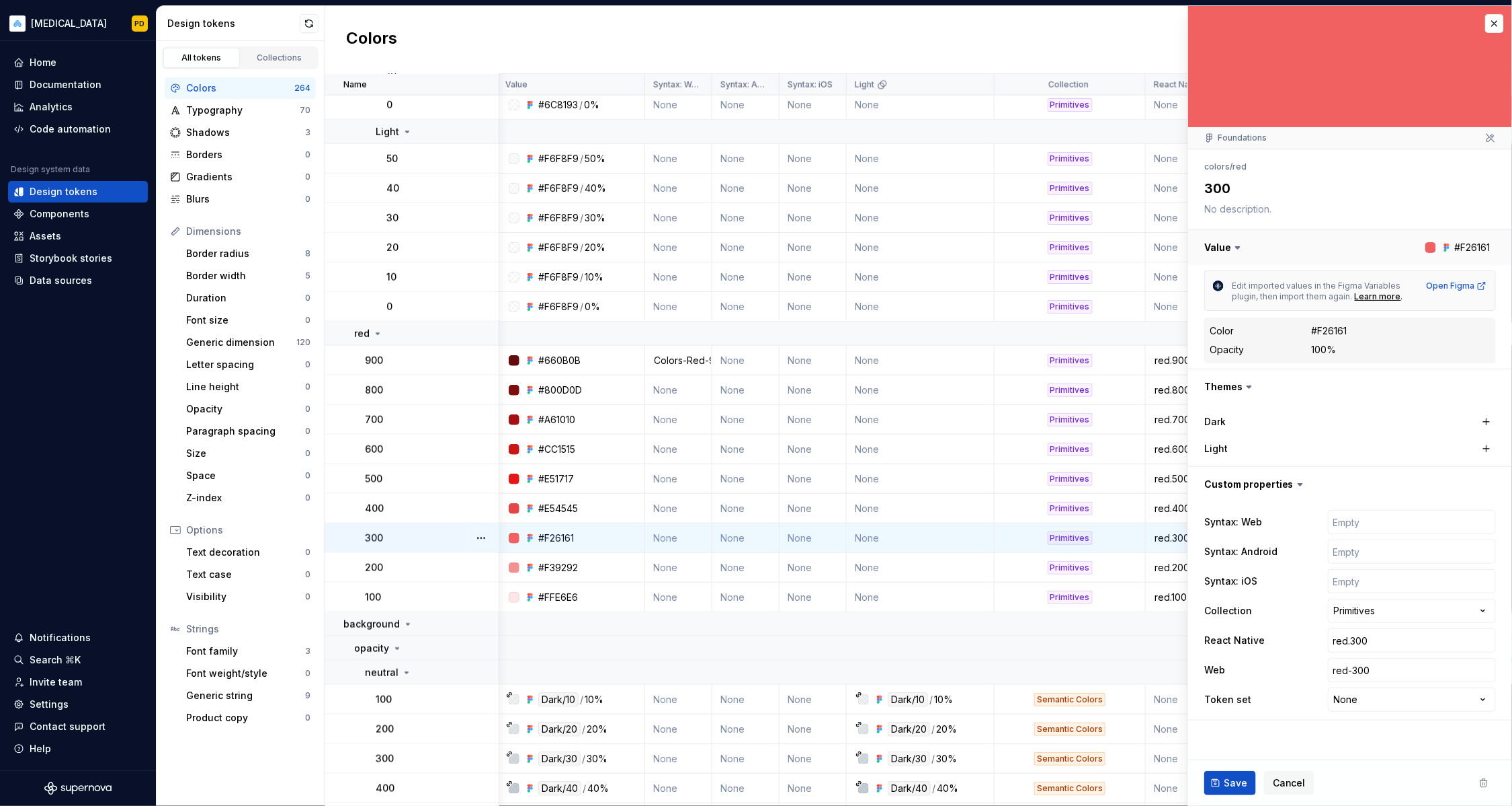
click at [1463, 248] on button "button" at bounding box center [1350, 247] width 324 height 35
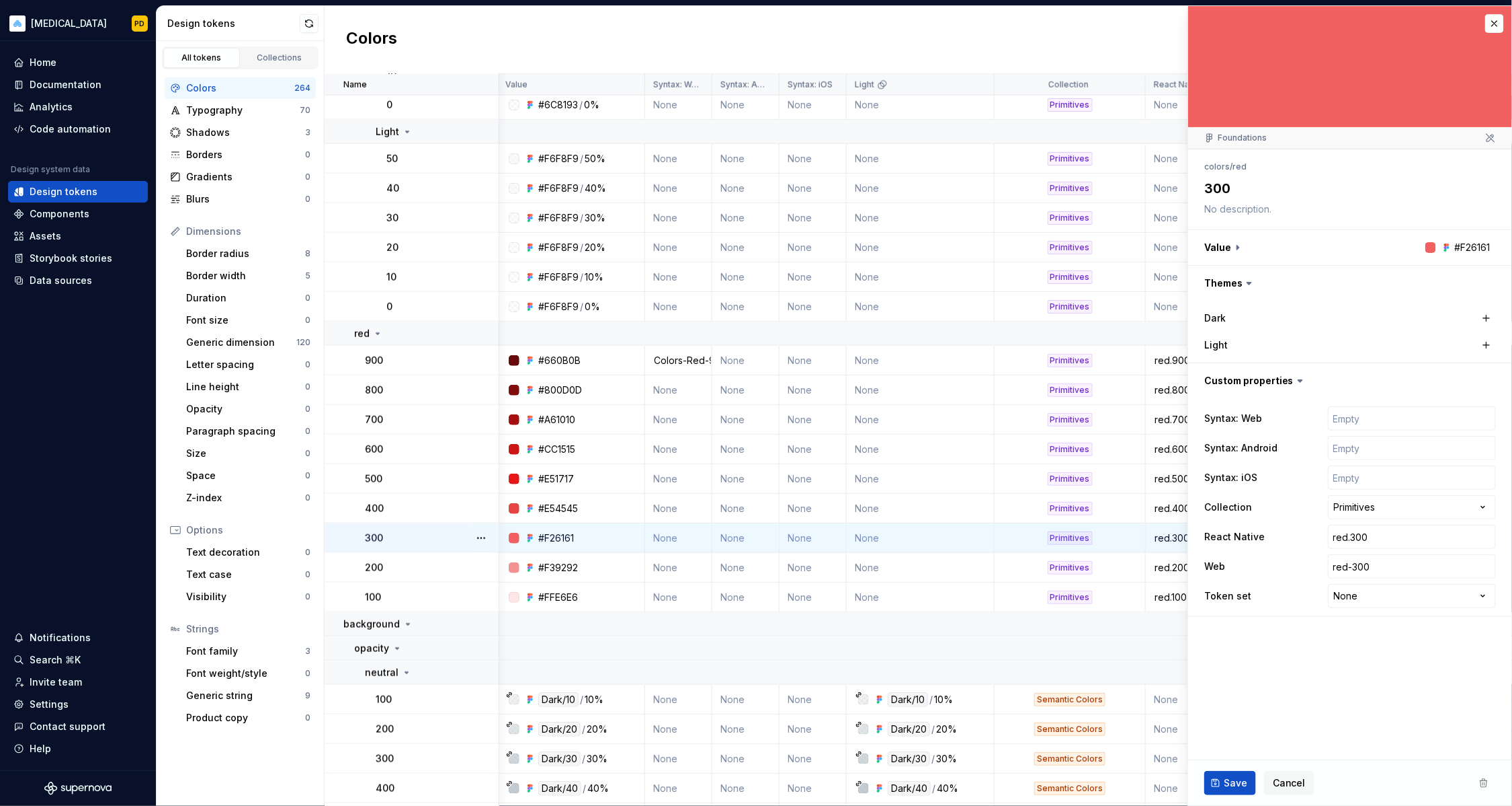
click at [1242, 241] on icon at bounding box center [1239, 248] width 14 height 14
click at [1232, 247] on icon at bounding box center [1239, 248] width 14 height 14
click at [1237, 254] on icon at bounding box center [1239, 248] width 14 height 14
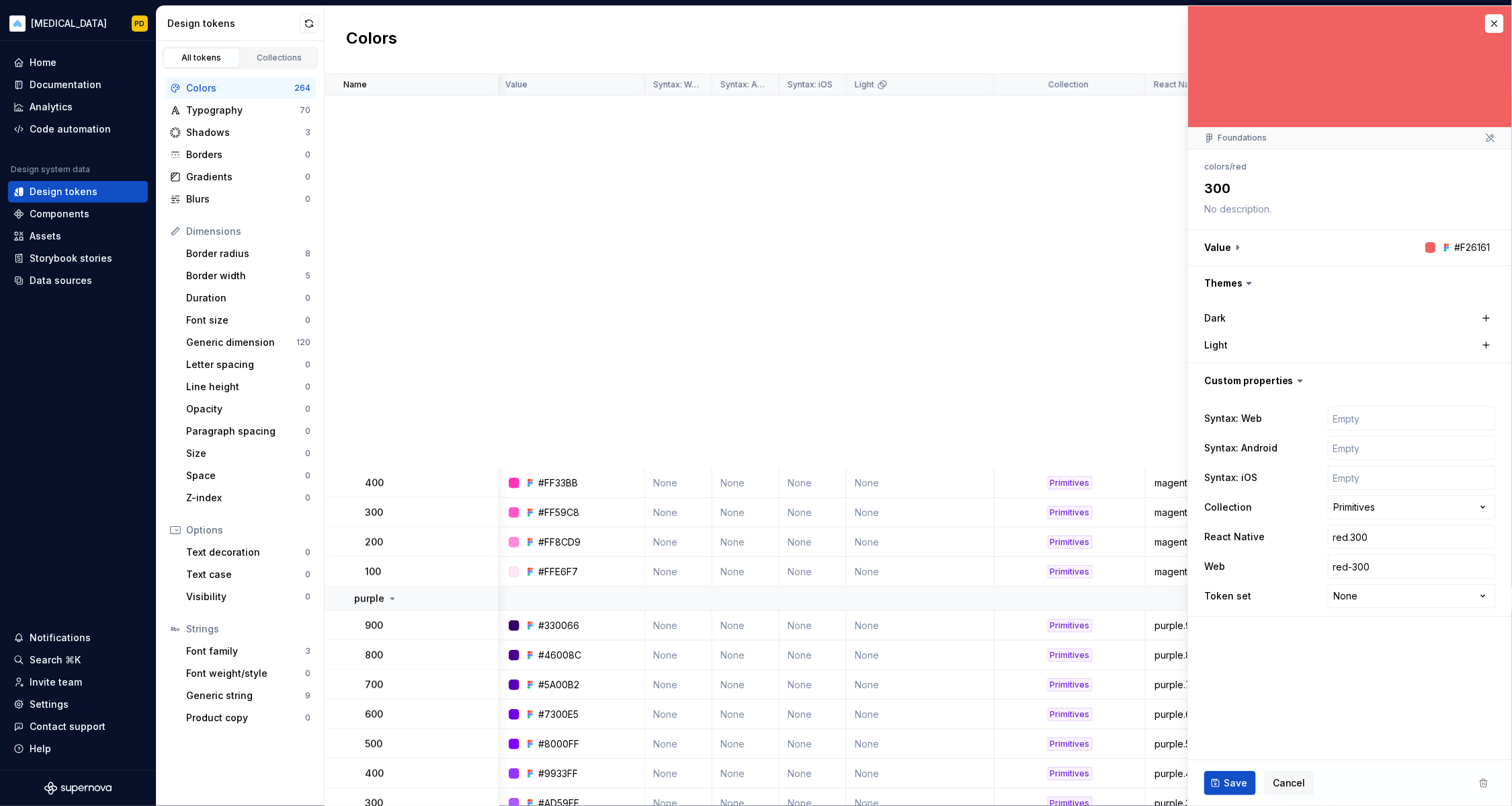
scroll to position [464, 2]
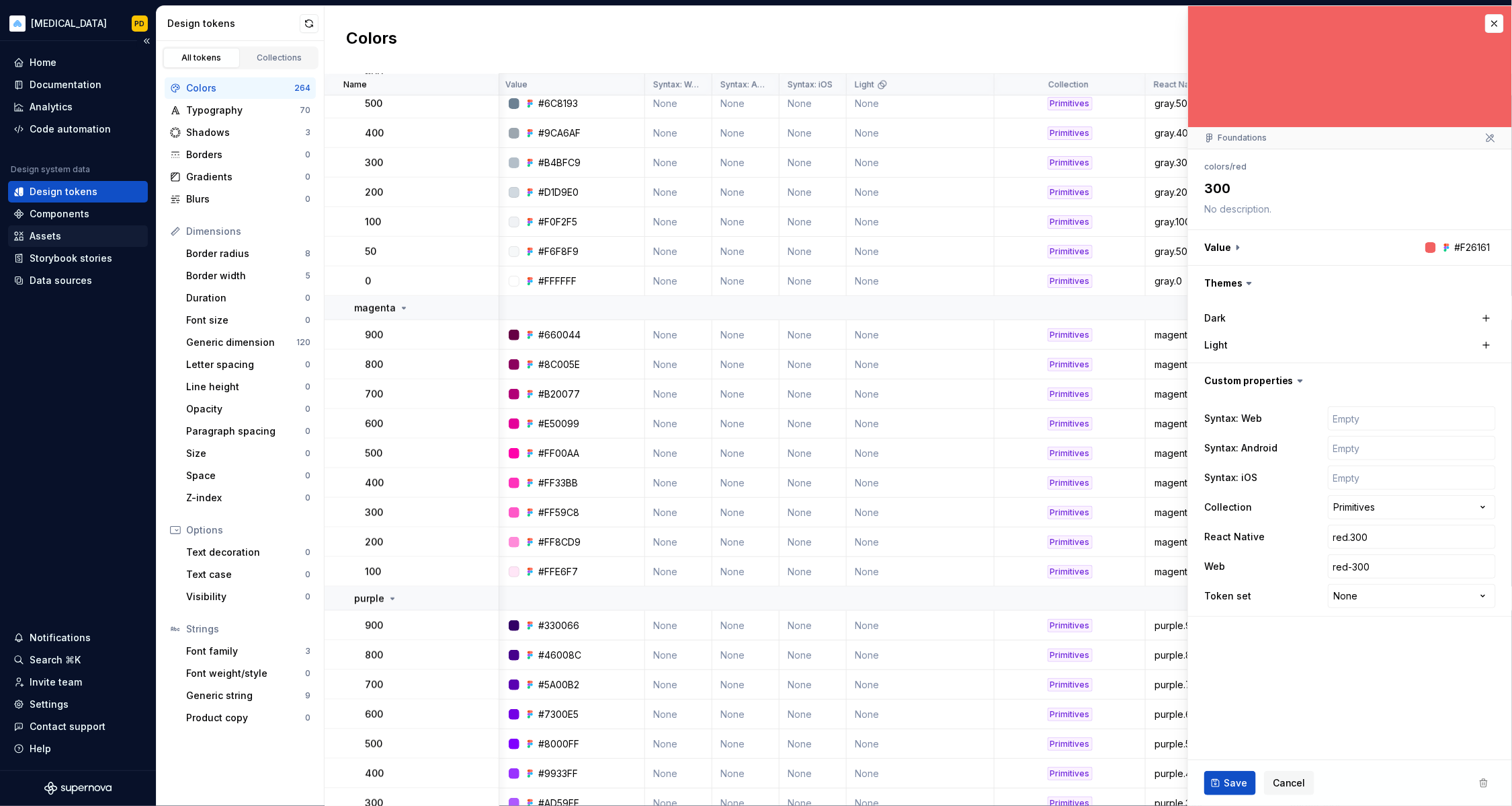
click at [92, 238] on div "Assets" at bounding box center [78, 236] width 129 height 14
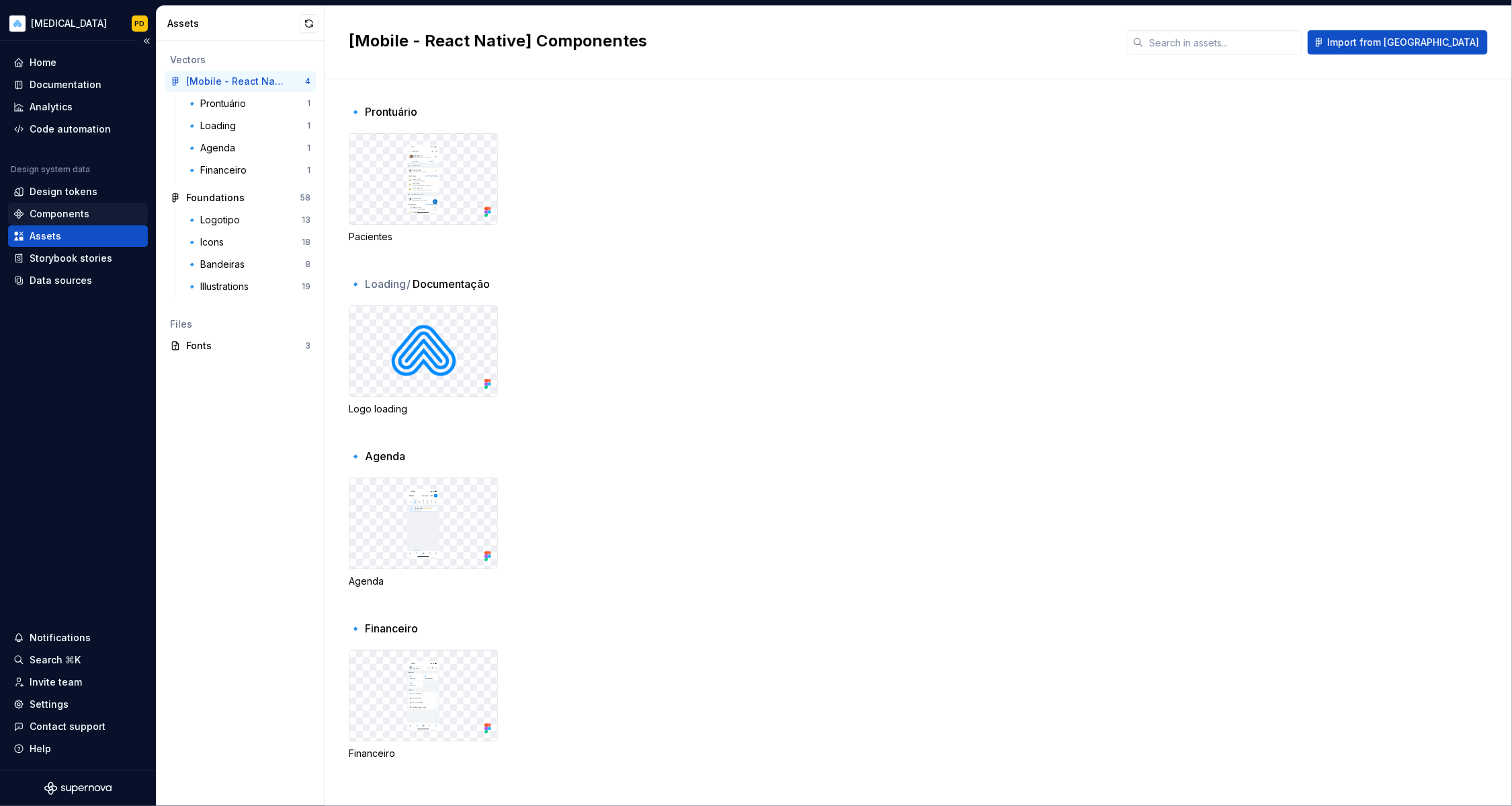
click at [79, 212] on div "Components" at bounding box center [59, 214] width 59 height 14
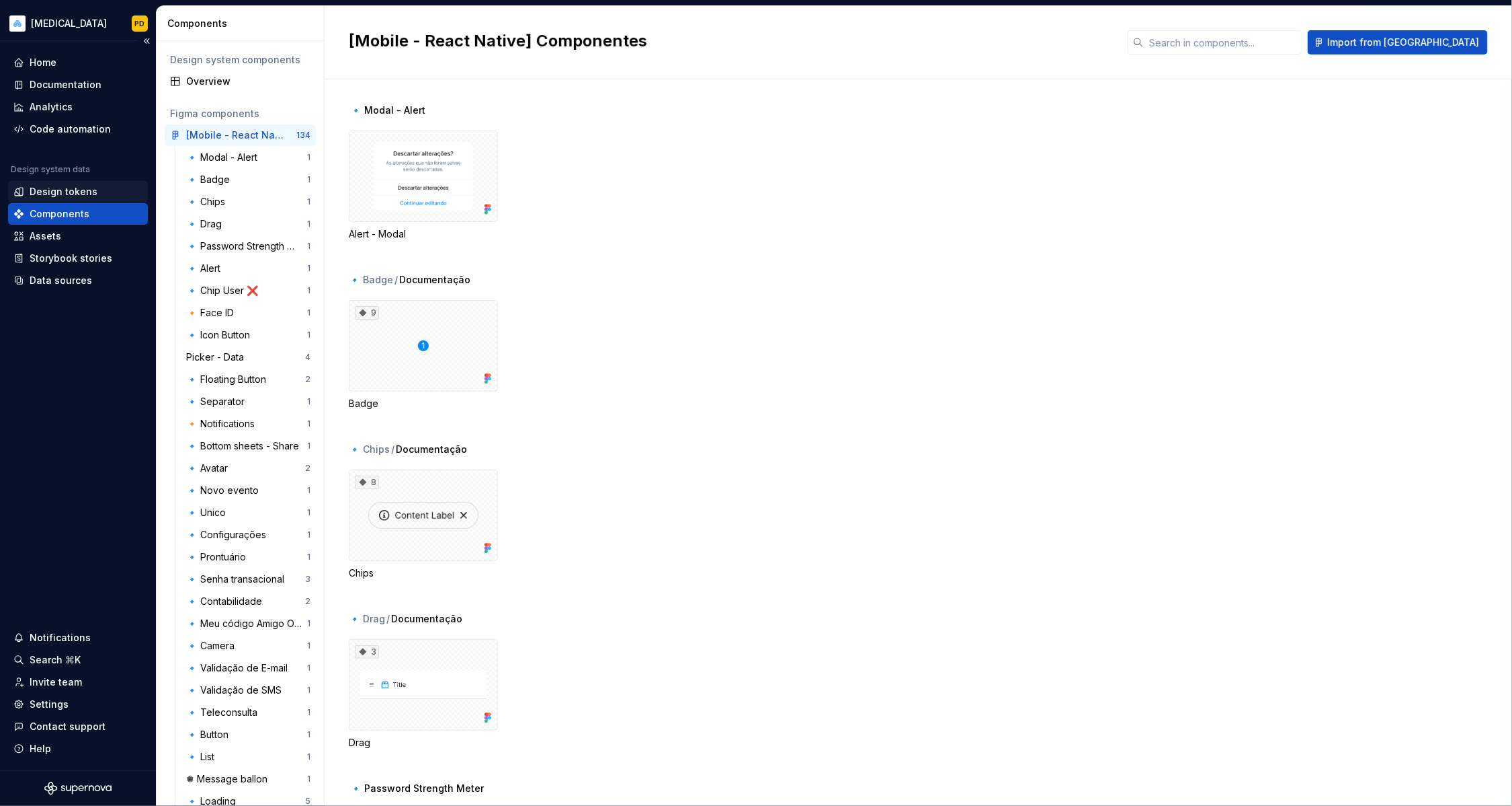
click at [104, 197] on div "Design tokens" at bounding box center [78, 192] width 129 height 14
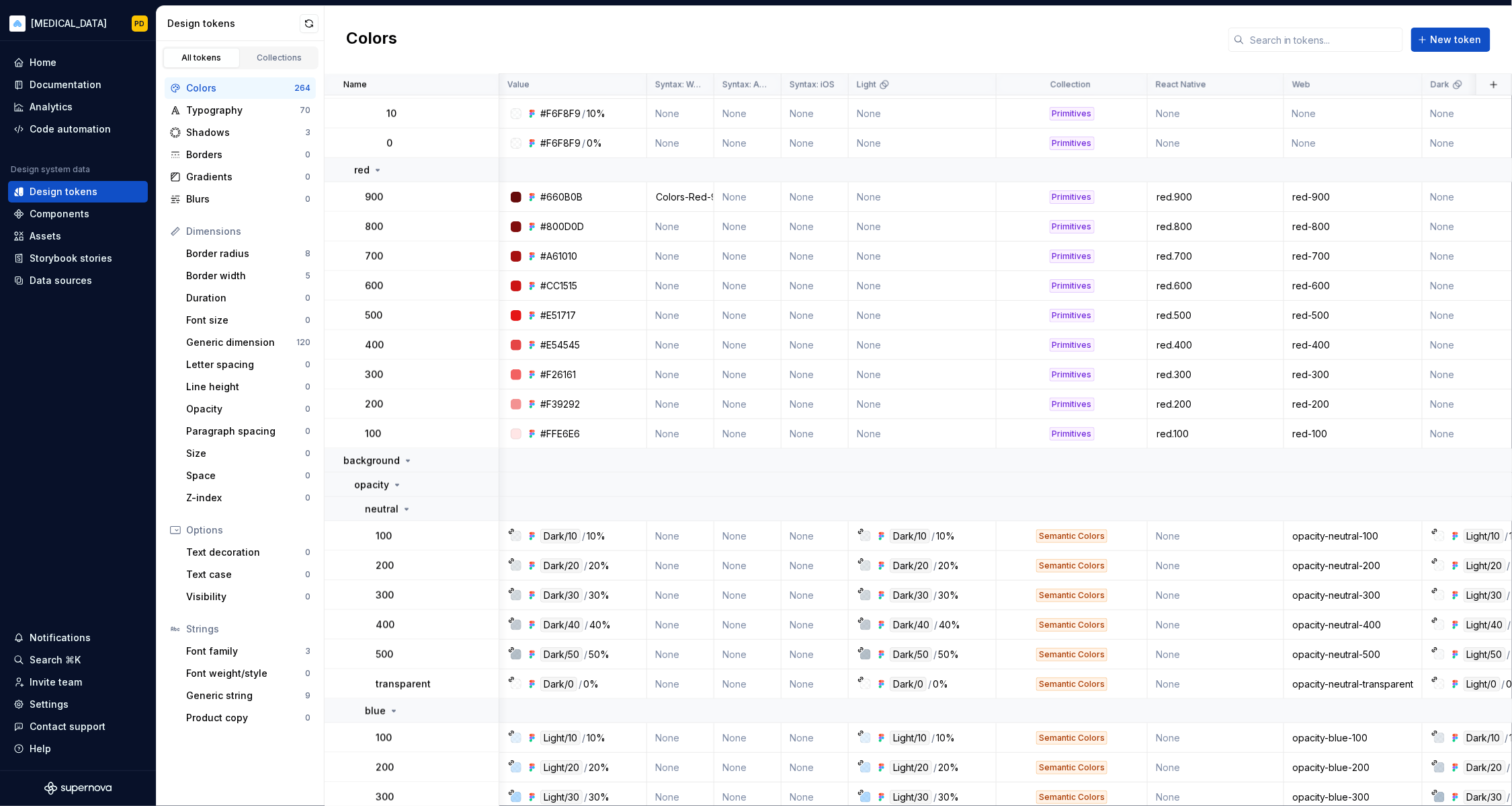
scroll to position [3226, 1]
click at [608, 374] on div "#F26161" at bounding box center [576, 374] width 138 height 14
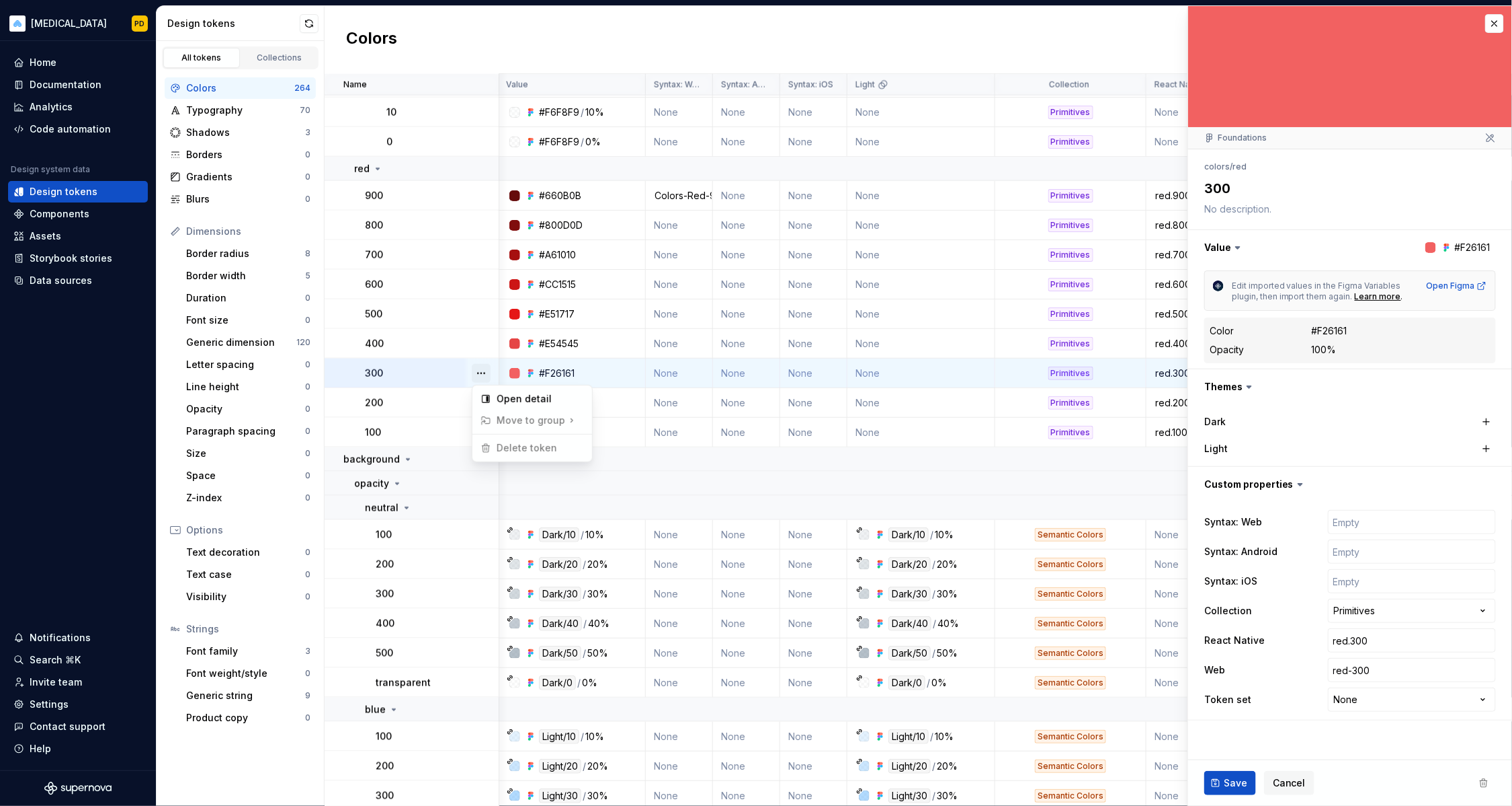
click at [481, 374] on button "button" at bounding box center [481, 373] width 19 height 19
click at [1419, 288] on html "DOCA PD Home Documentation Analytics Code automation Design system data Design …" at bounding box center [756, 403] width 1512 height 806
click at [1333, 325] on div "#F26161" at bounding box center [1330, 331] width 36 height 14
click at [1329, 329] on div "#F26161" at bounding box center [1330, 331] width 36 height 14
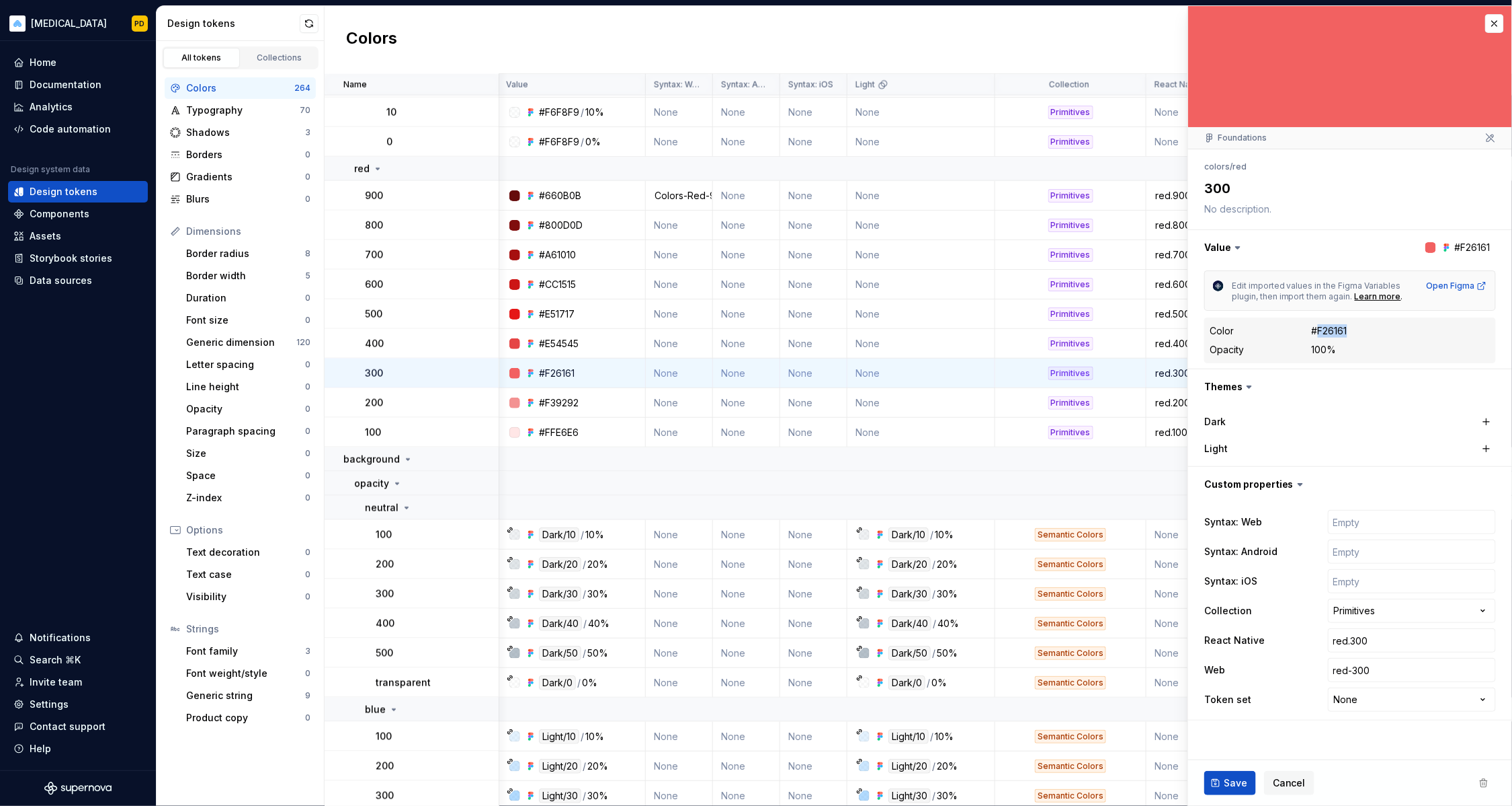
copy div "F26161"
click at [301, 24] on button "button" at bounding box center [309, 23] width 19 height 19
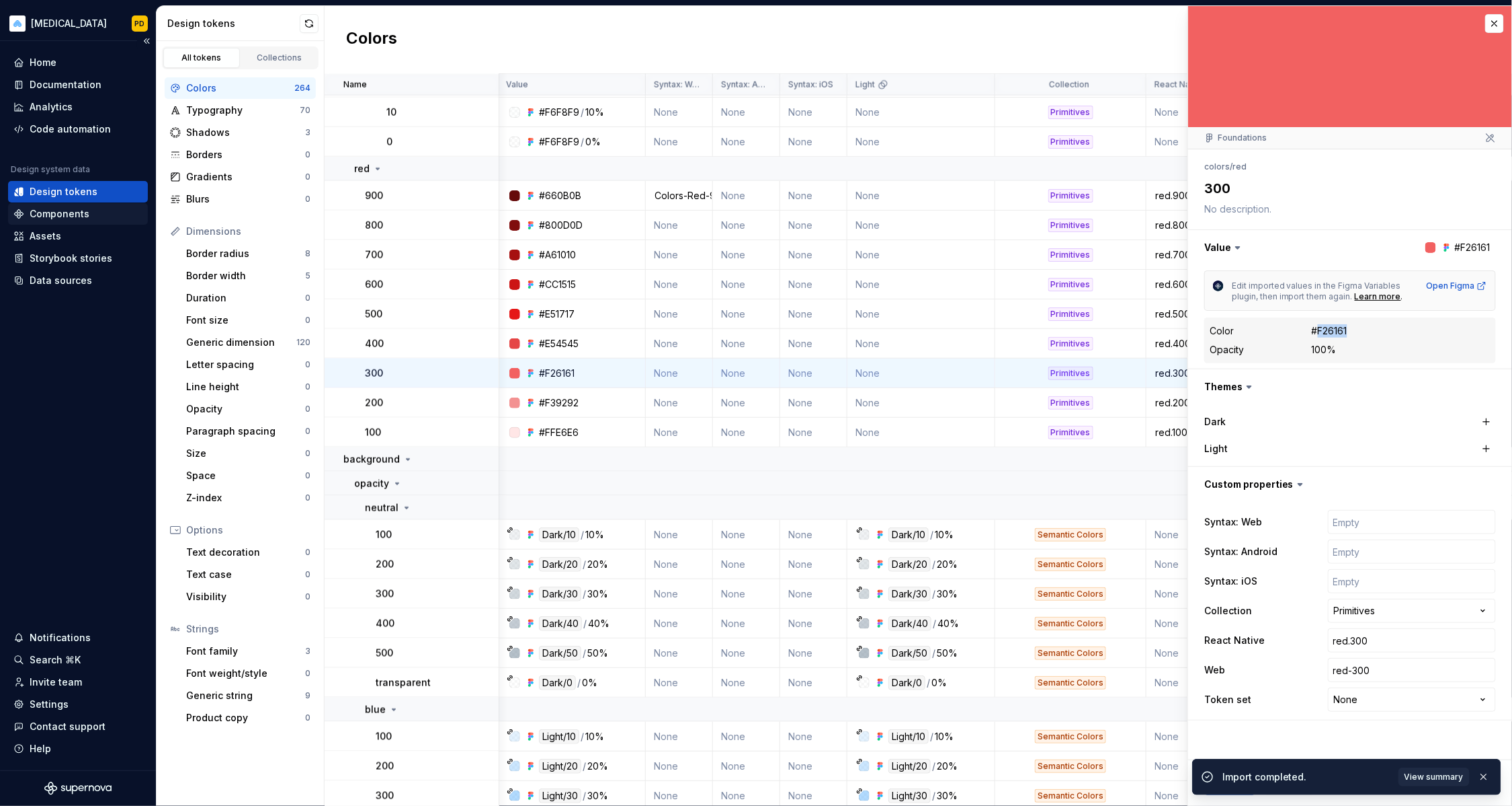
click at [97, 208] on div "Components" at bounding box center [78, 214] width 129 height 14
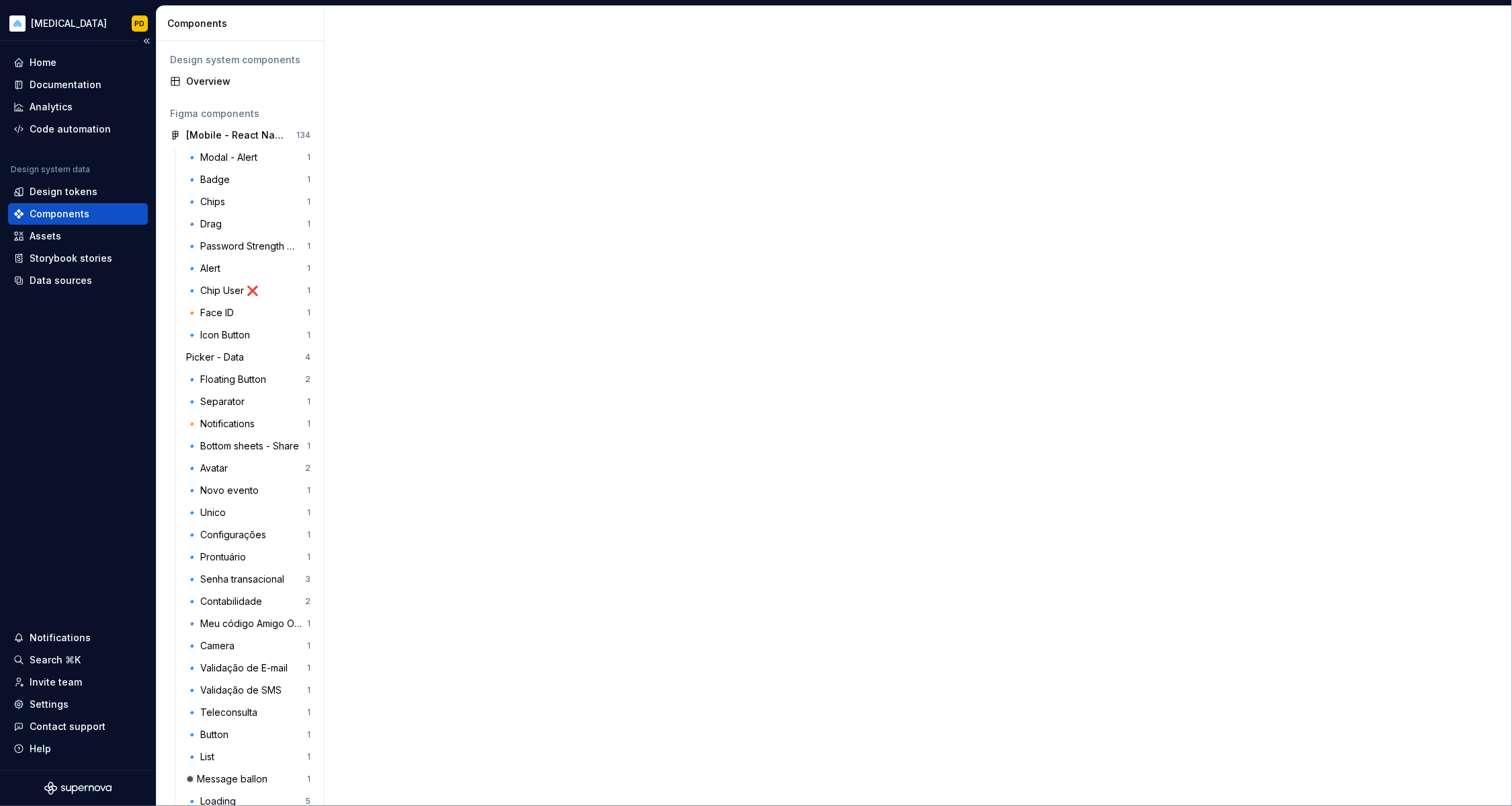
click at [70, 214] on div "Components" at bounding box center [59, 214] width 59 height 14
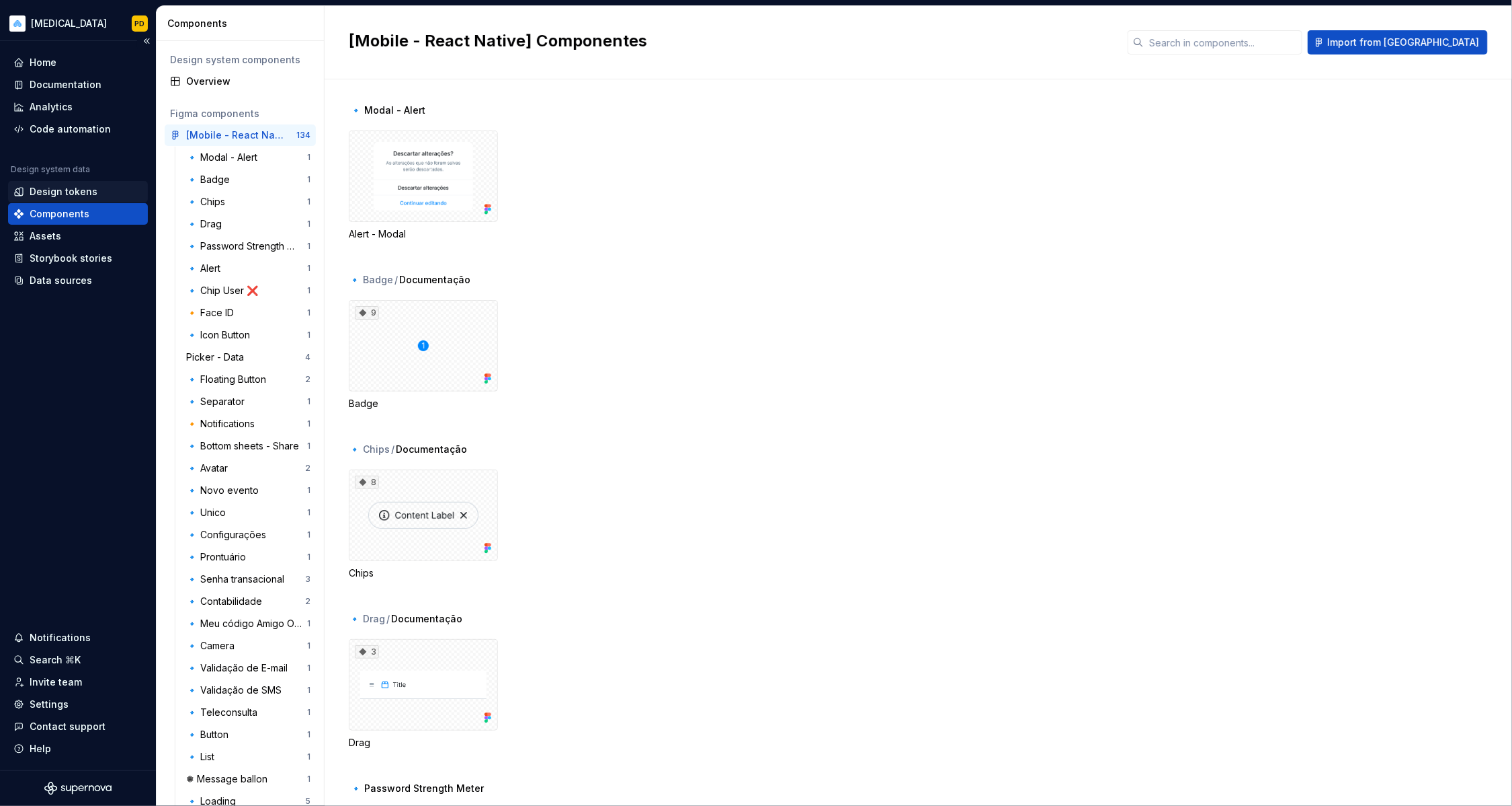
click at [78, 187] on div "Design tokens" at bounding box center [63, 192] width 68 height 14
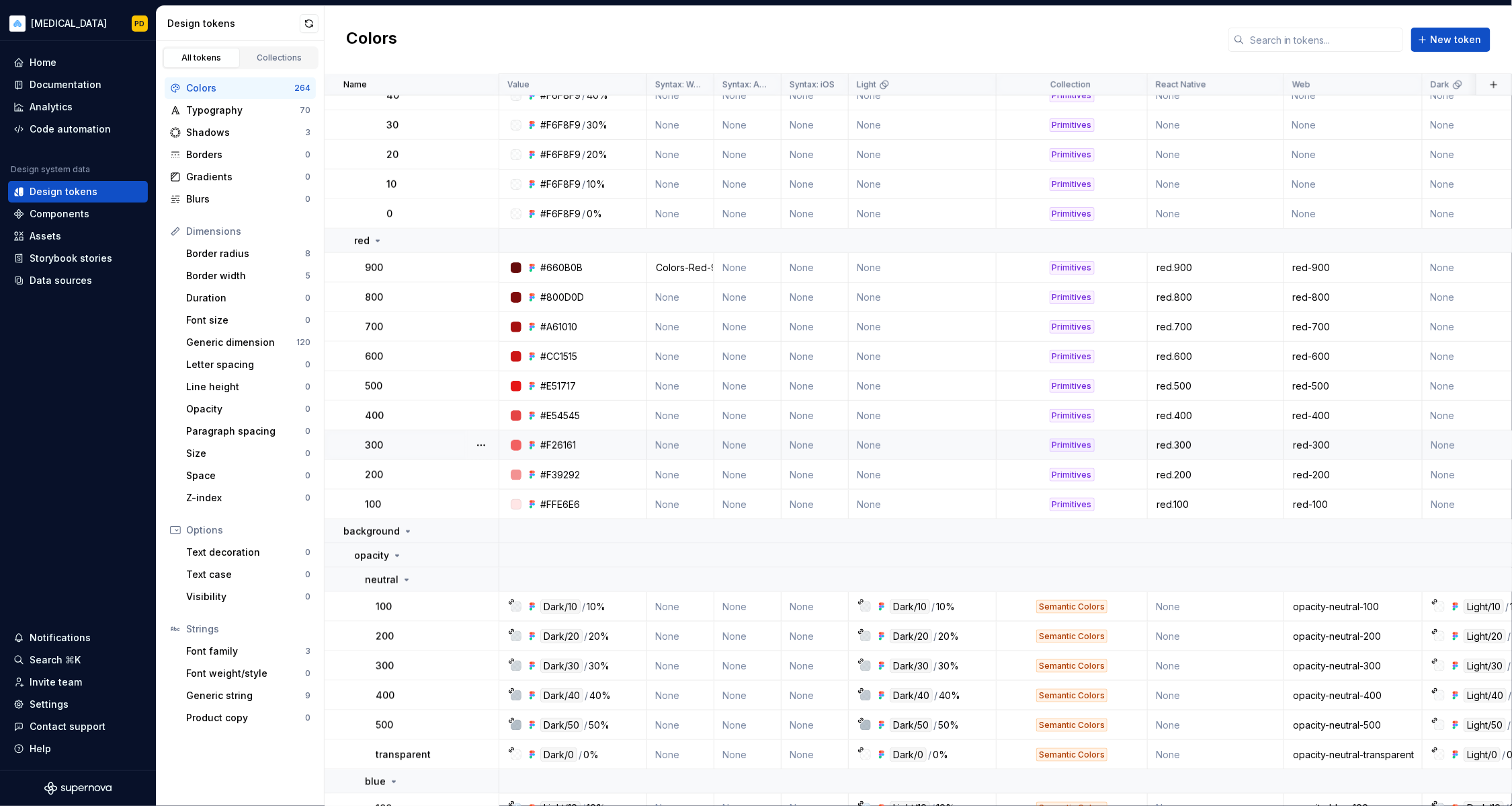
scroll to position [3149, 0]
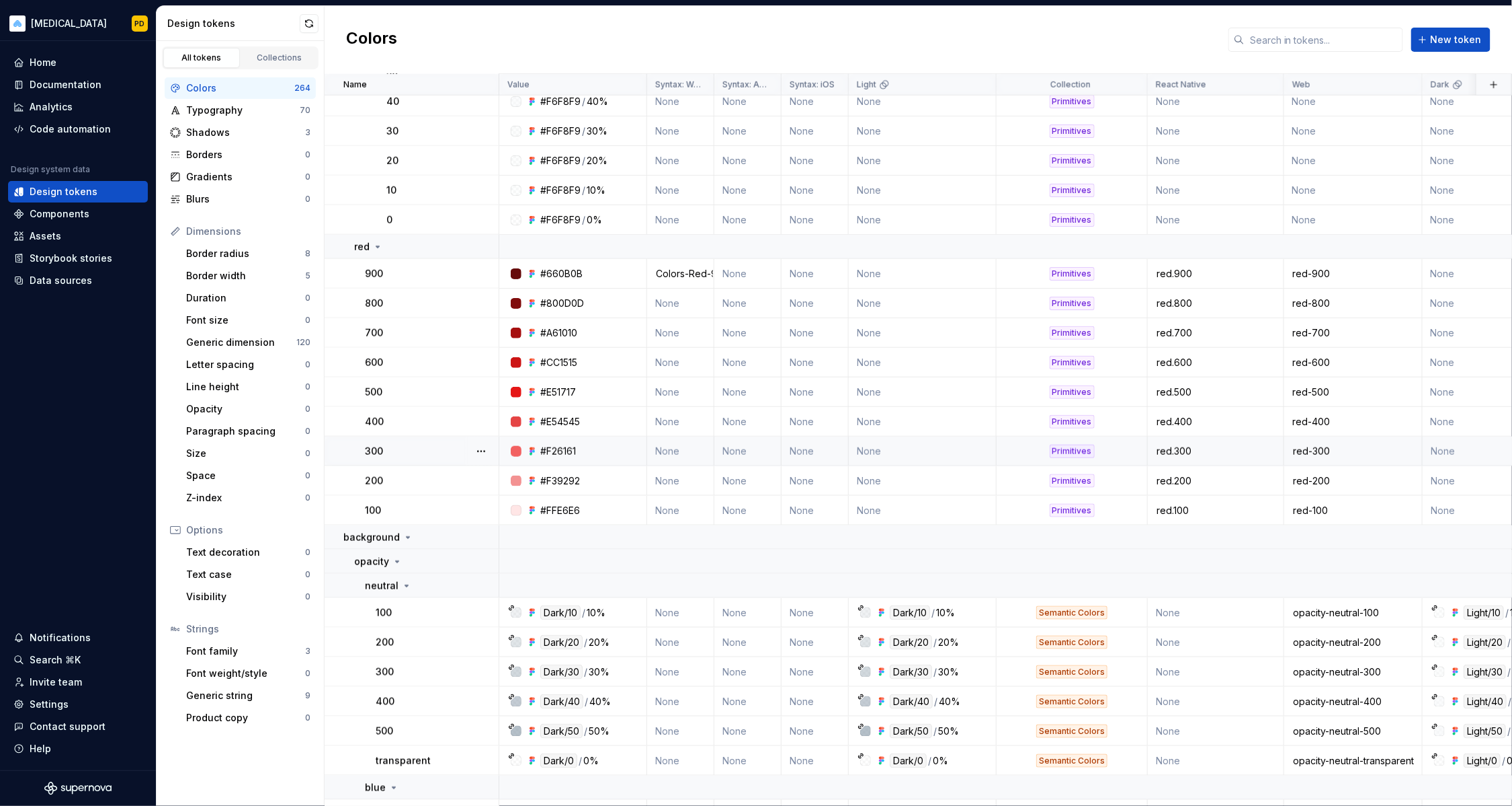
click at [624, 440] on td "#F26161" at bounding box center [573, 451] width 148 height 30
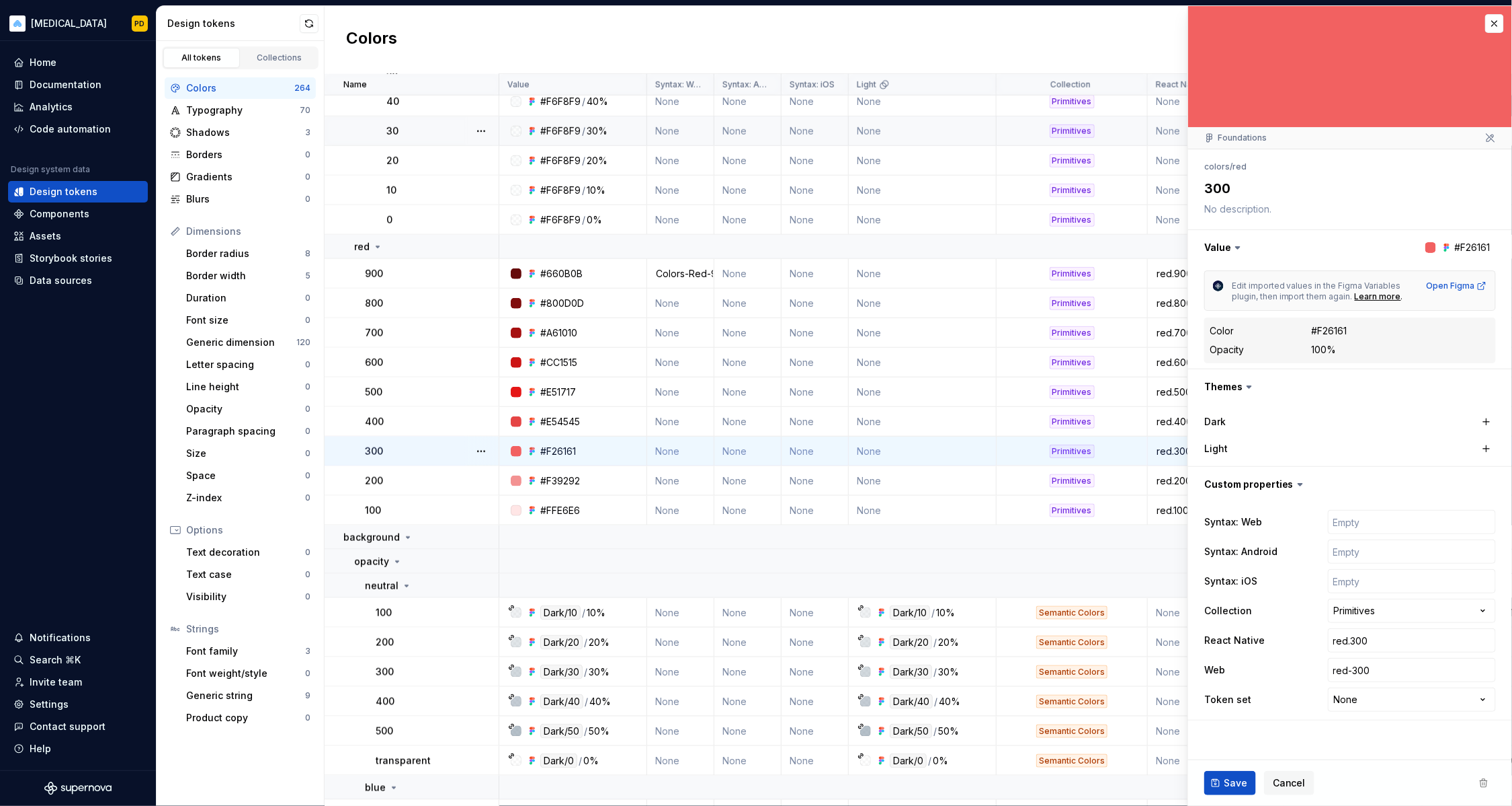
type textarea "*"
click at [277, 59] on div "Collections" at bounding box center [279, 58] width 67 height 11
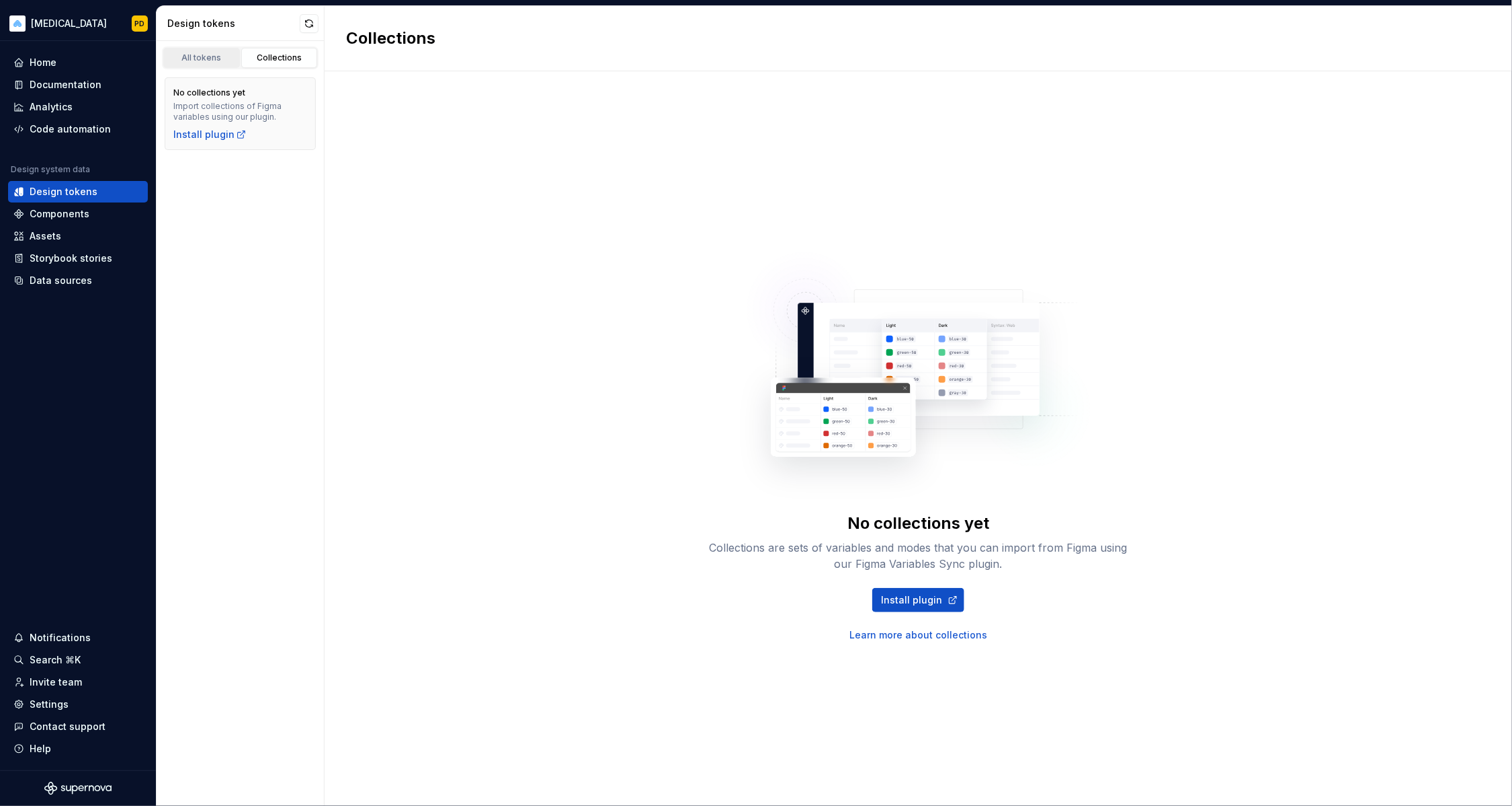
click at [208, 58] on div "All tokens" at bounding box center [202, 58] width 67 height 11
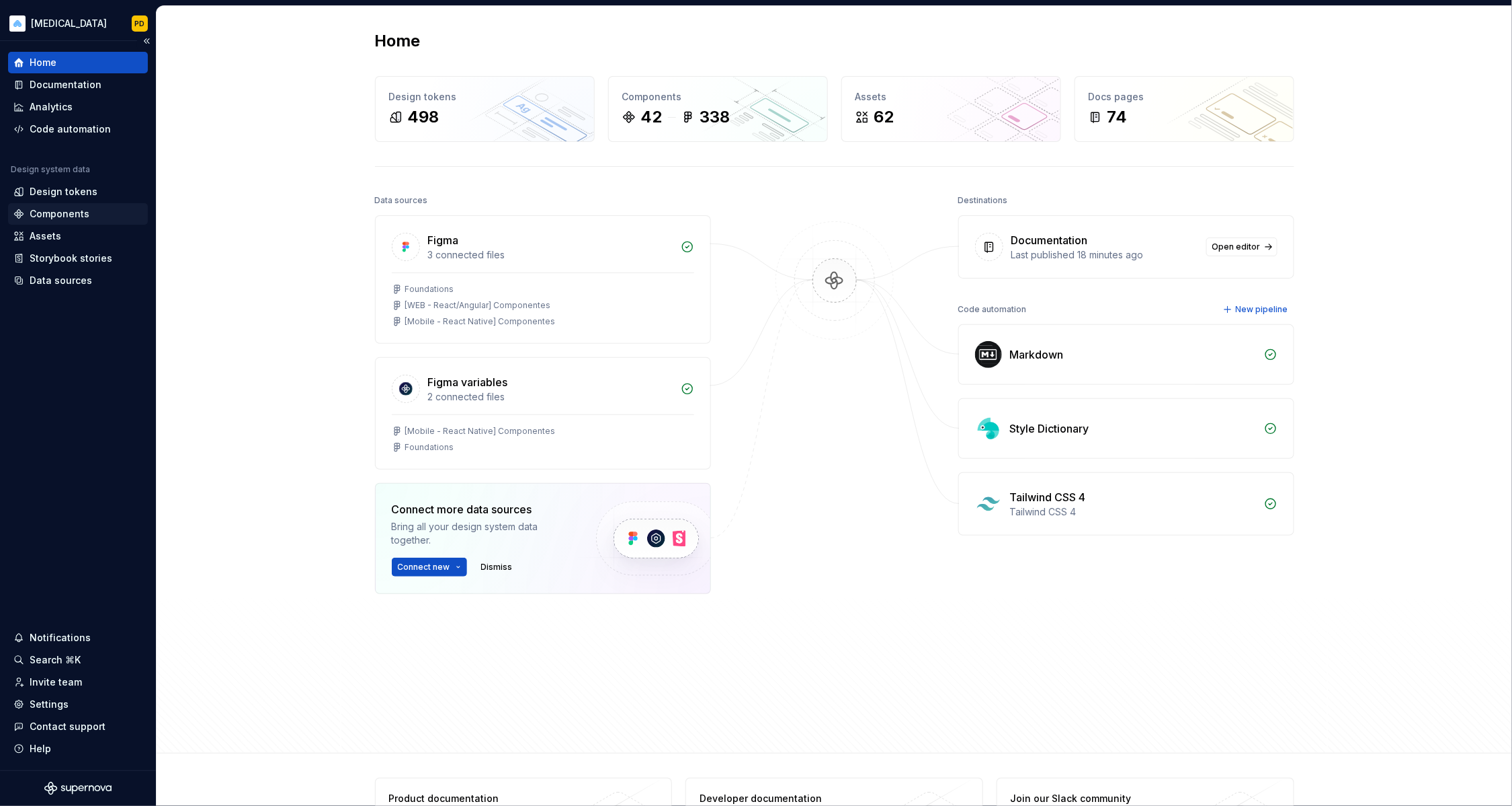
click at [86, 216] on div "Components" at bounding box center [59, 214] width 59 height 14
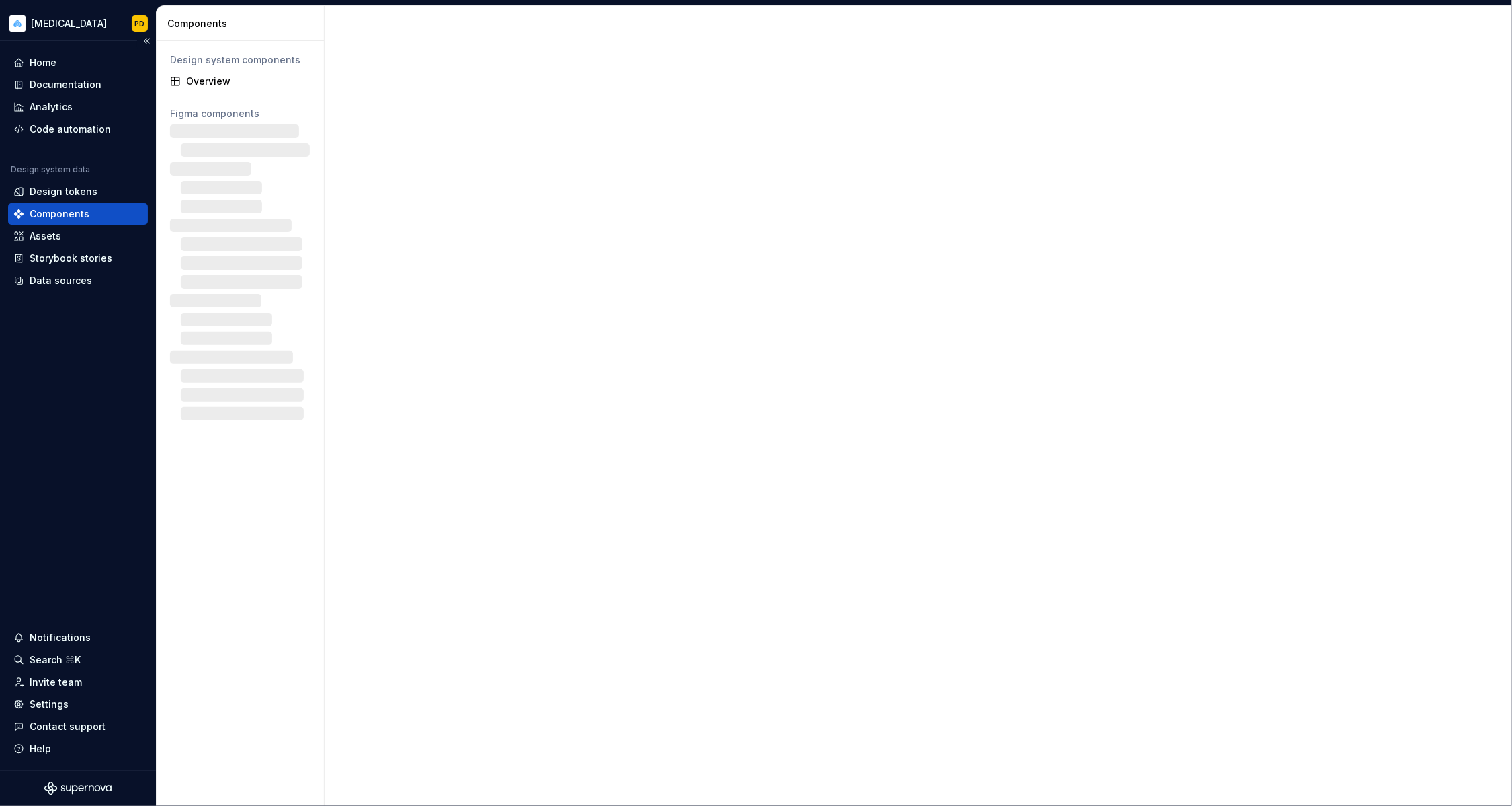
click at [86, 216] on div "Components" at bounding box center [59, 214] width 59 height 14
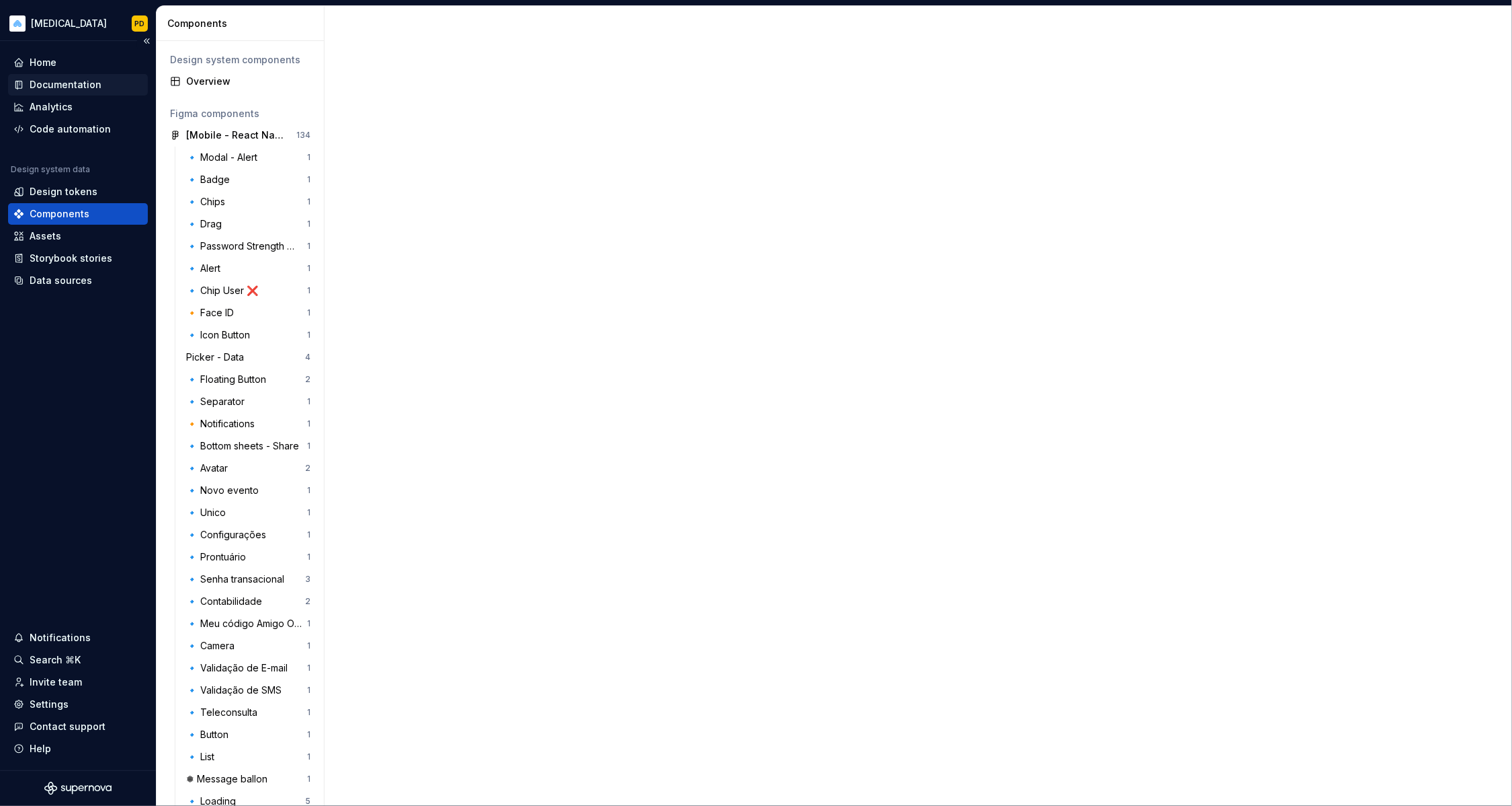
click at [91, 82] on div "Documentation" at bounding box center [65, 85] width 72 height 14
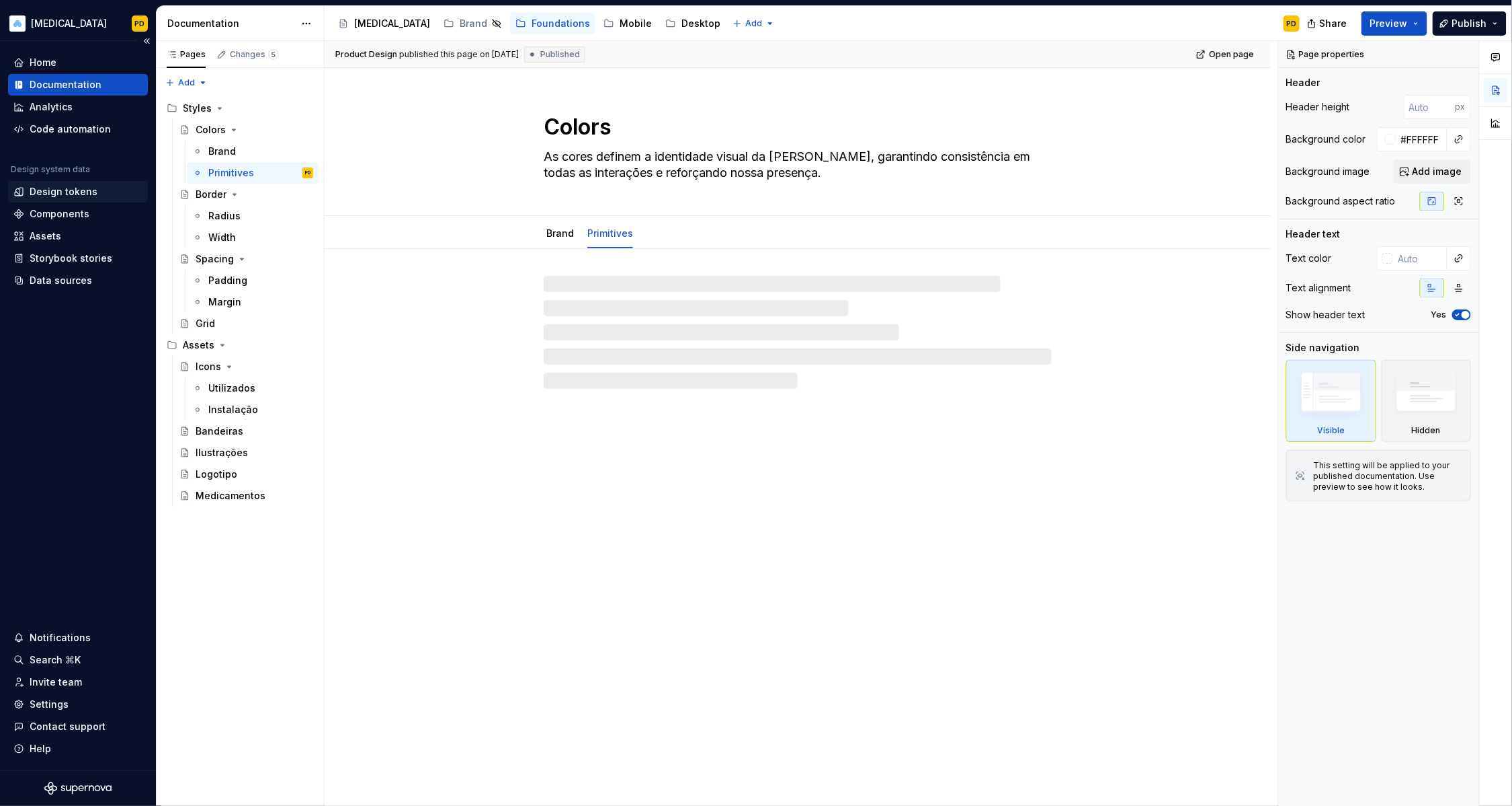
click at [85, 195] on div "Design tokens" at bounding box center [63, 192] width 68 height 14
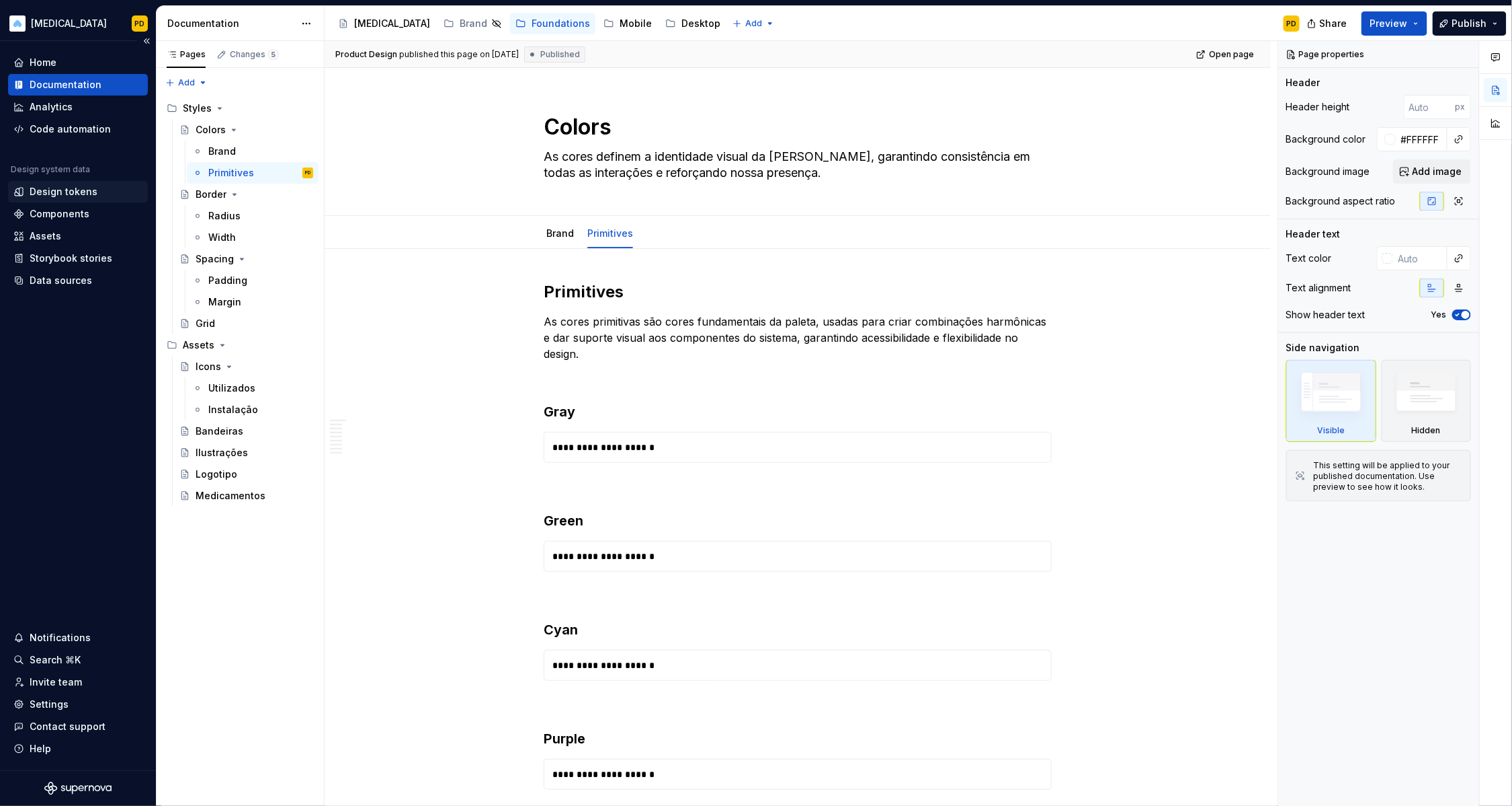
type textarea "*"
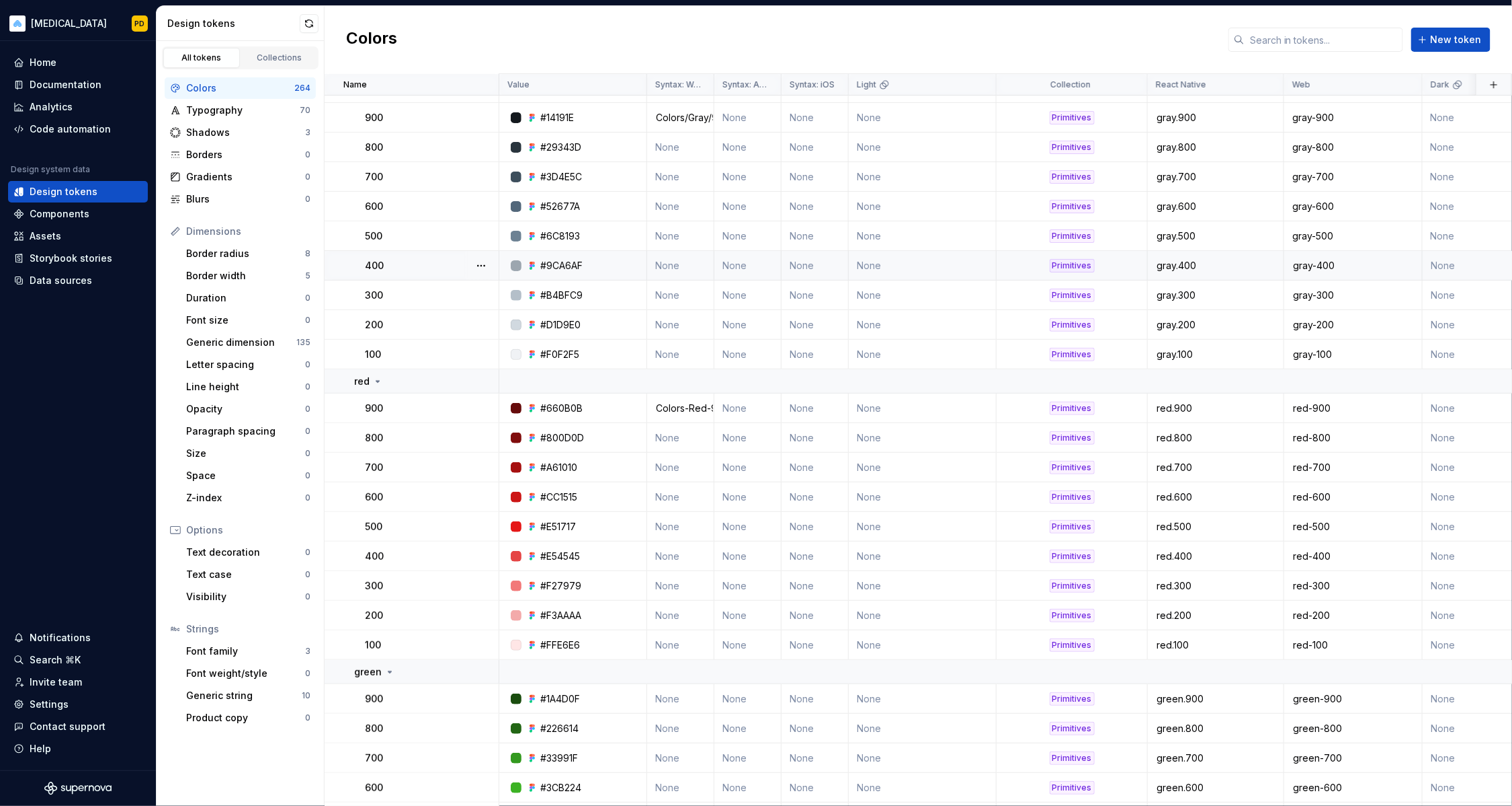
scroll to position [146, 0]
